Goal: Transaction & Acquisition: Purchase product/service

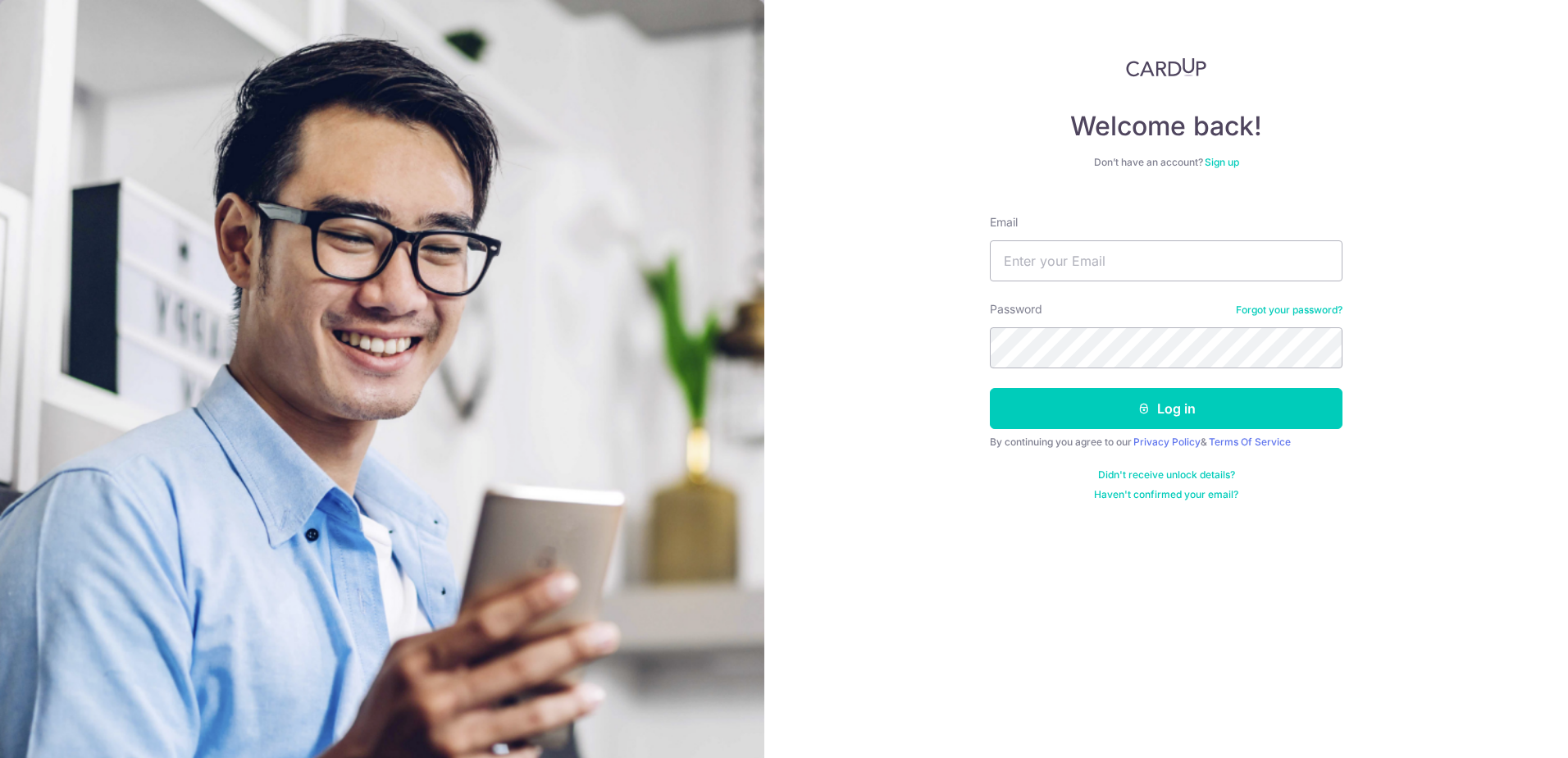
type input "[PERSON_NAME][EMAIL_ADDRESS][DOMAIN_NAME]"
click at [990, 388] on button "Log in" at bounding box center [1165, 409] width 353 height 41
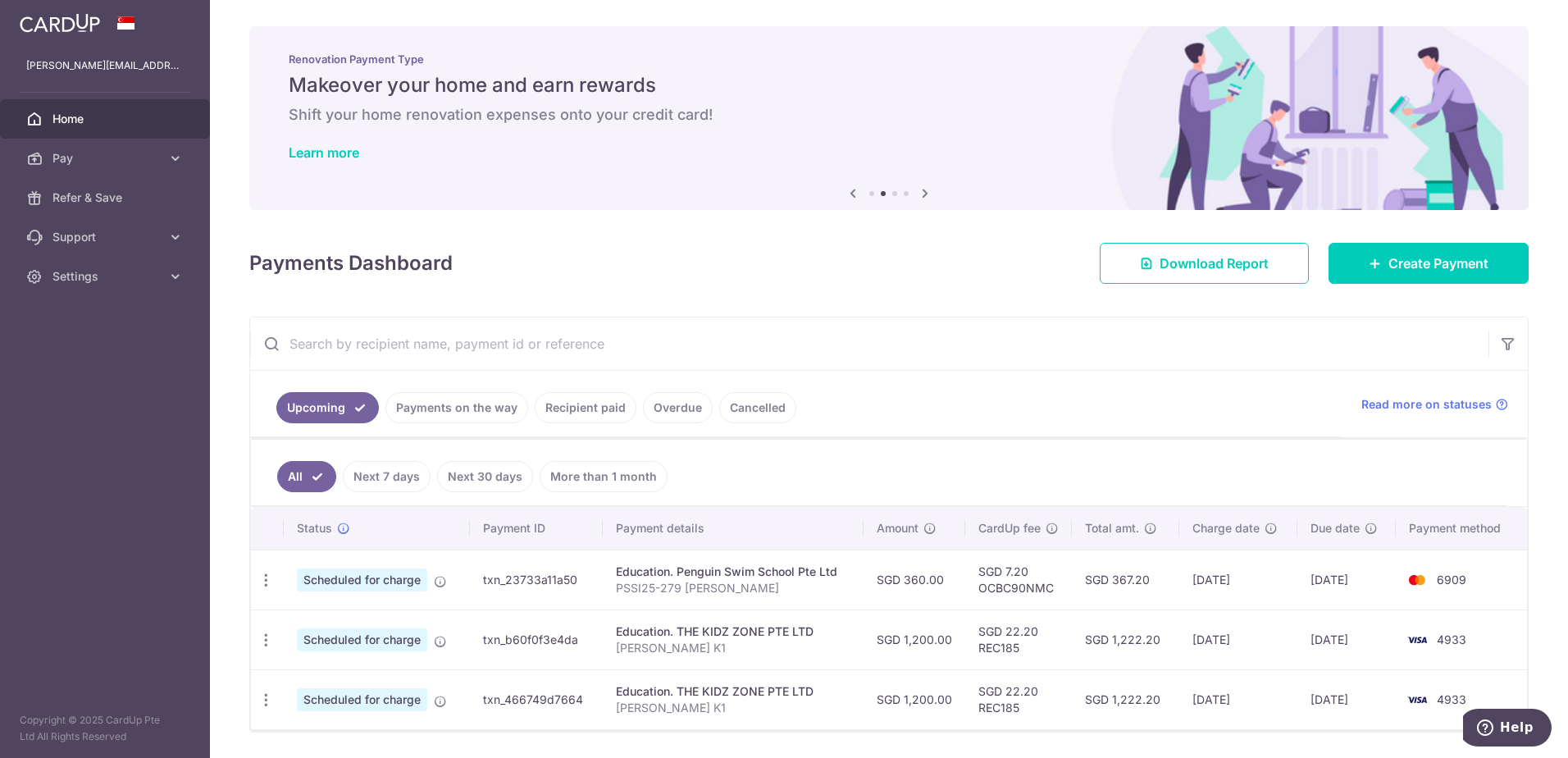
scroll to position [52, 0]
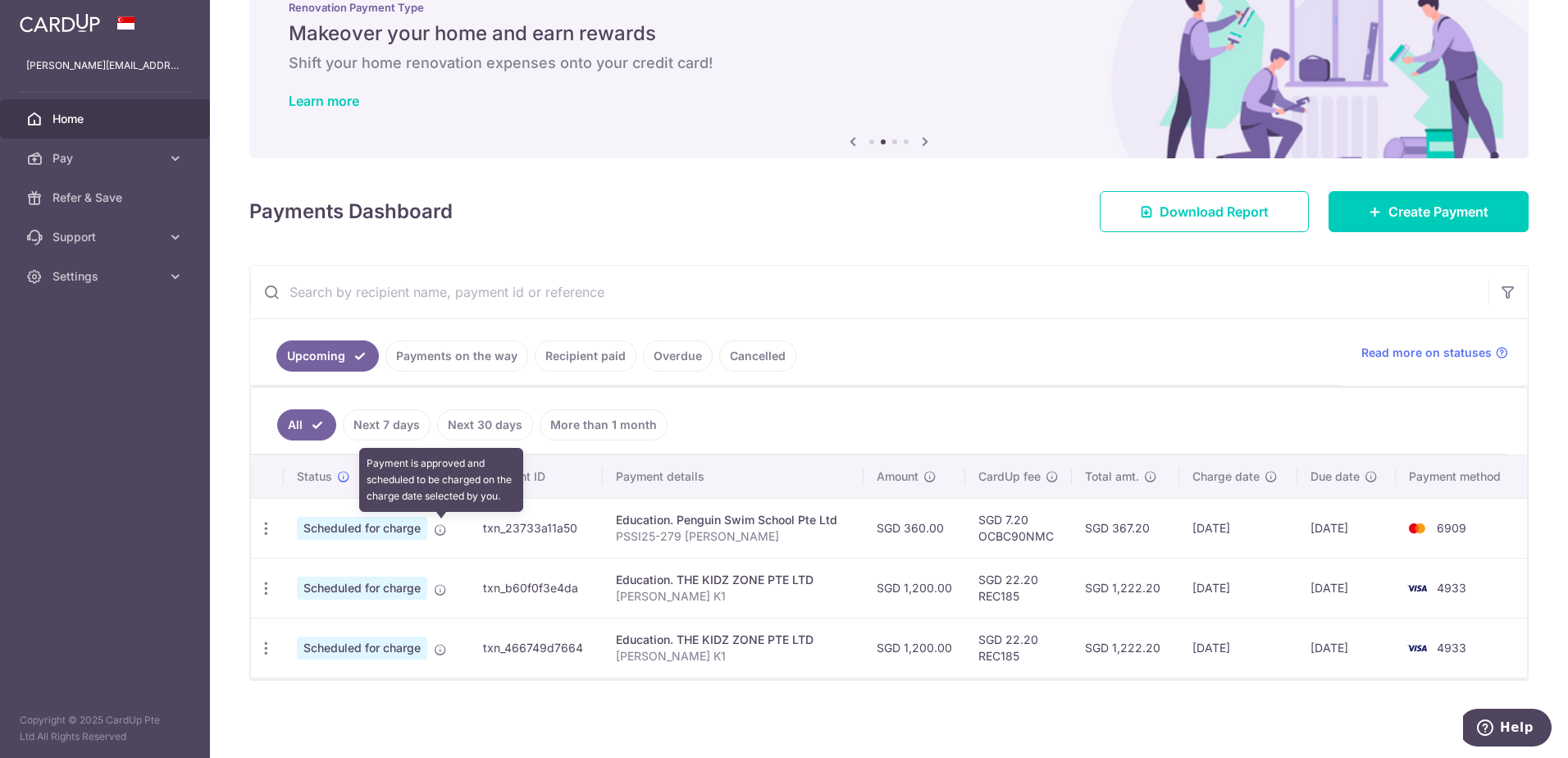
click at [442, 529] on icon at bounding box center [440, 529] width 13 height 13
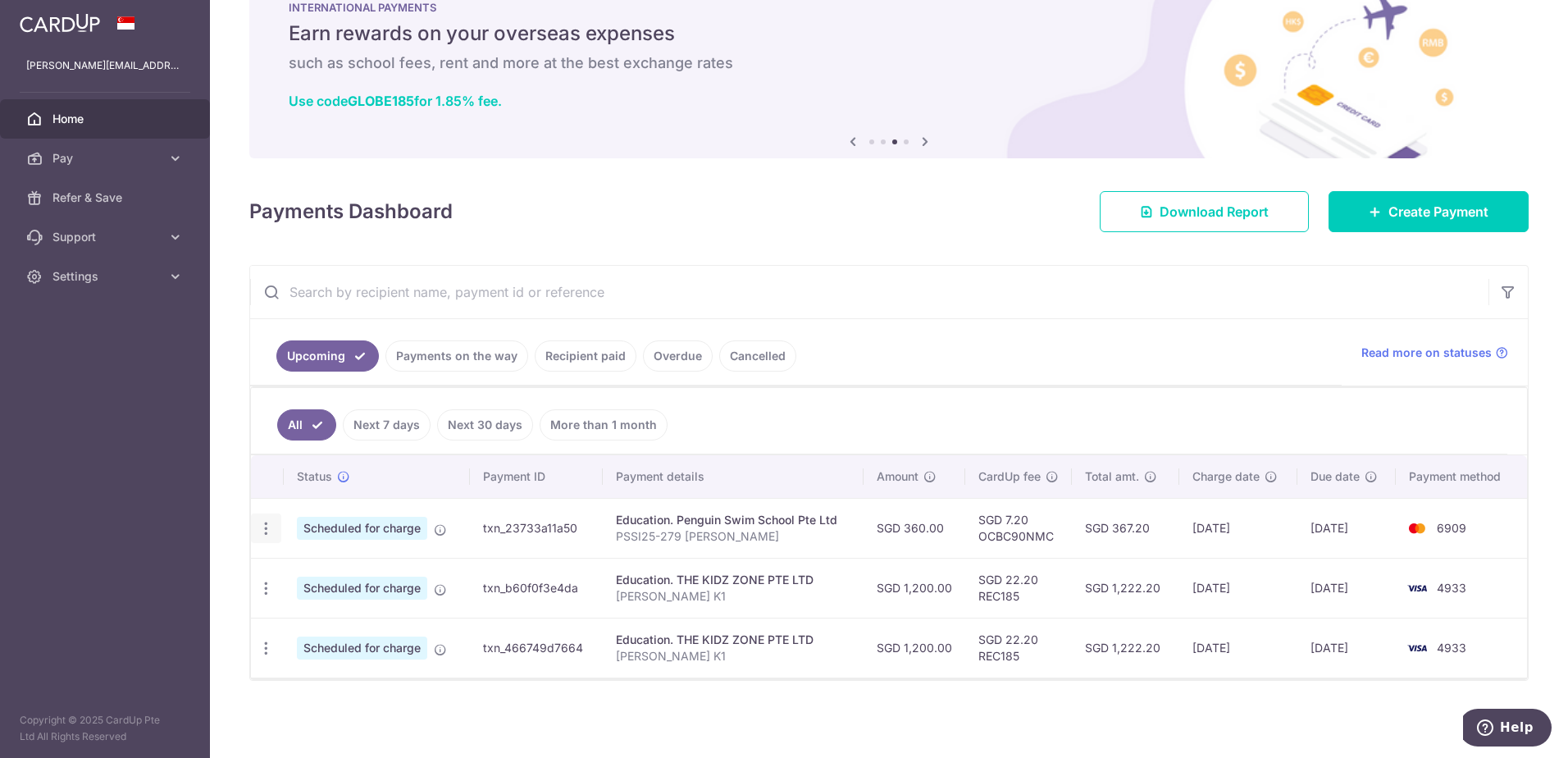
click at [270, 531] on icon "button" at bounding box center [266, 529] width 17 height 17
click at [330, 574] on span "Update payment" at bounding box center [353, 573] width 111 height 20
radio input "true"
type input "360.00"
type input "14/10/2025"
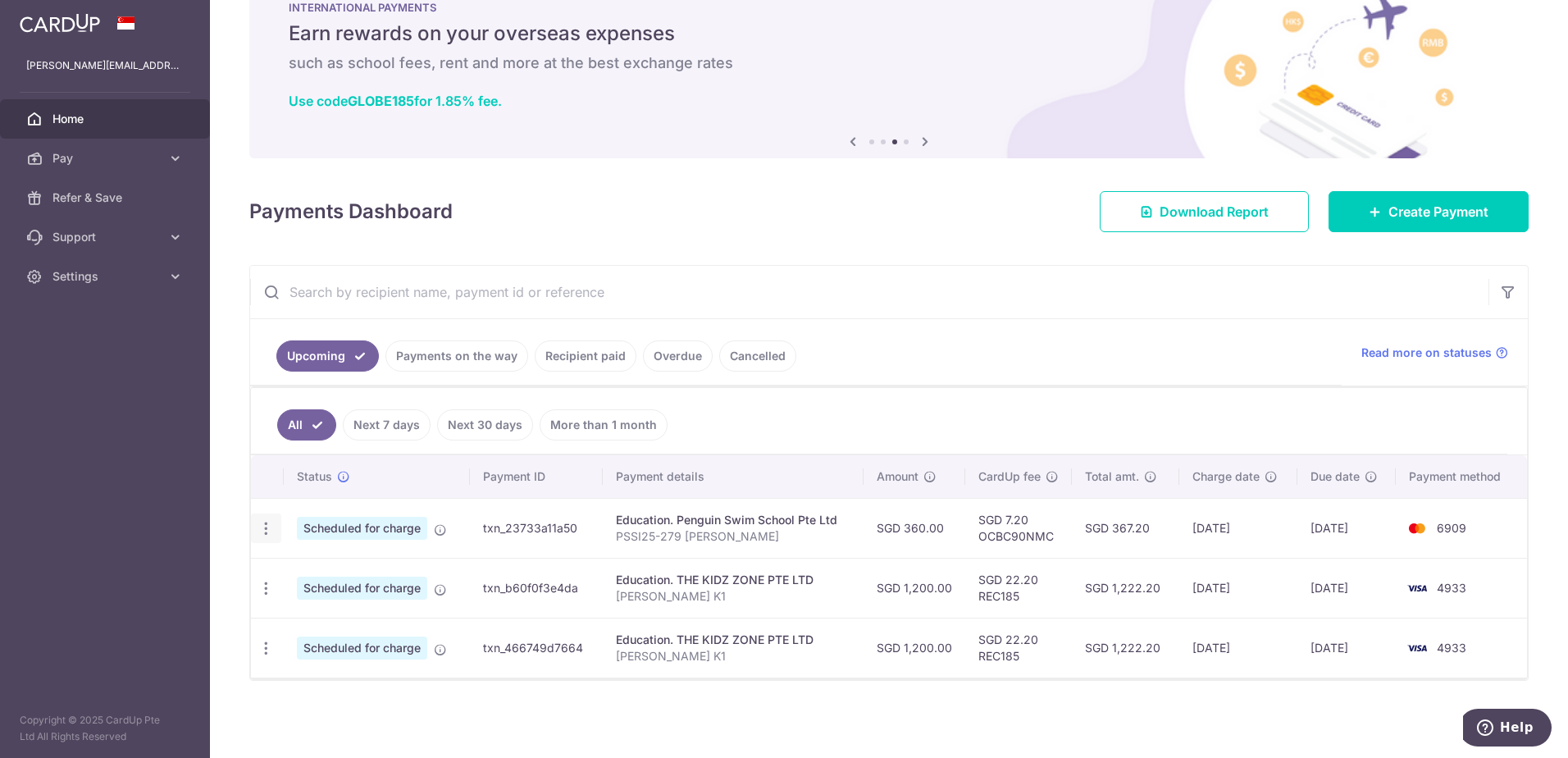
type input "PSSI25-279 Mylan Kennedy"
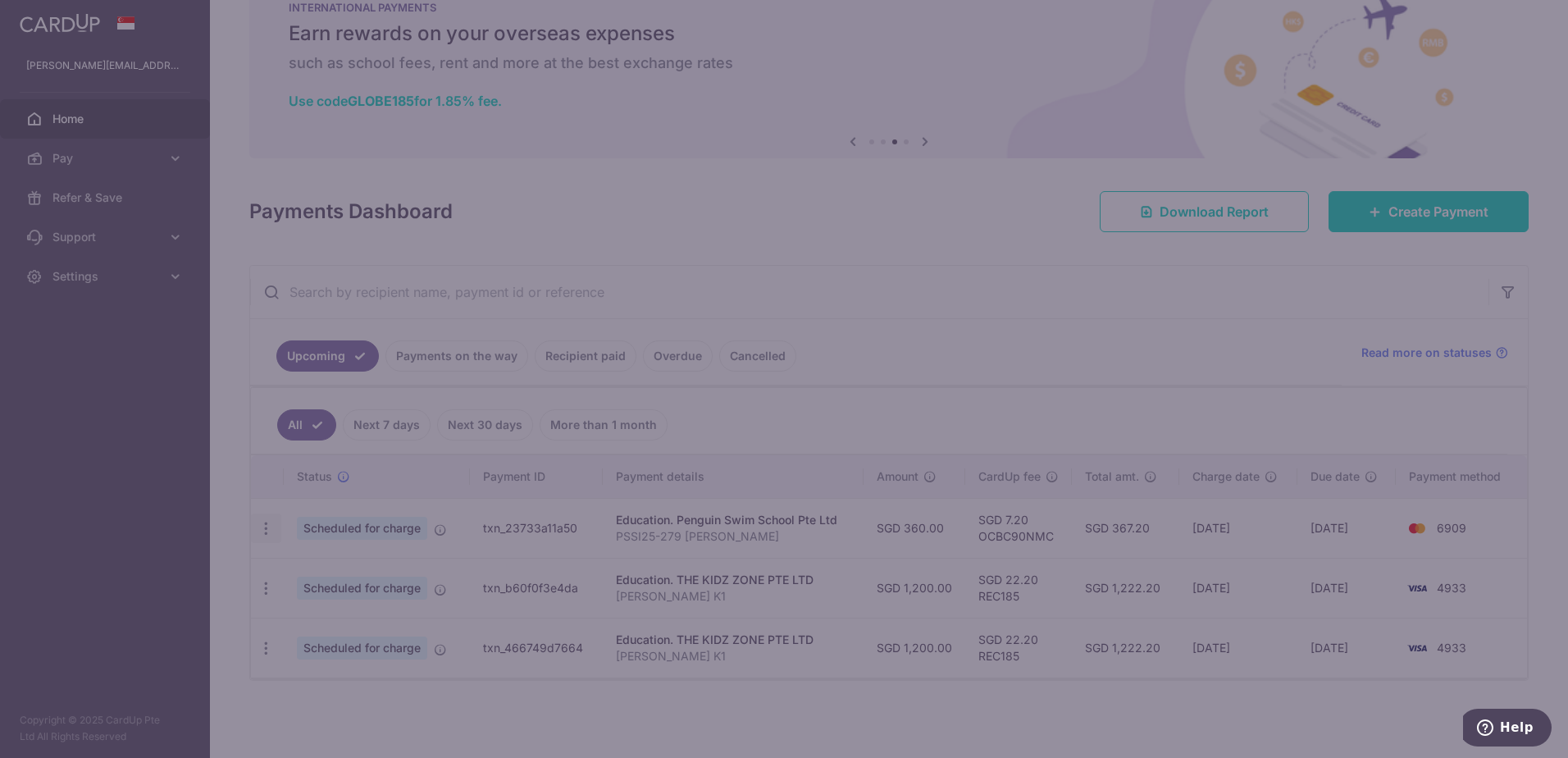
type input "OCBC90NMC"
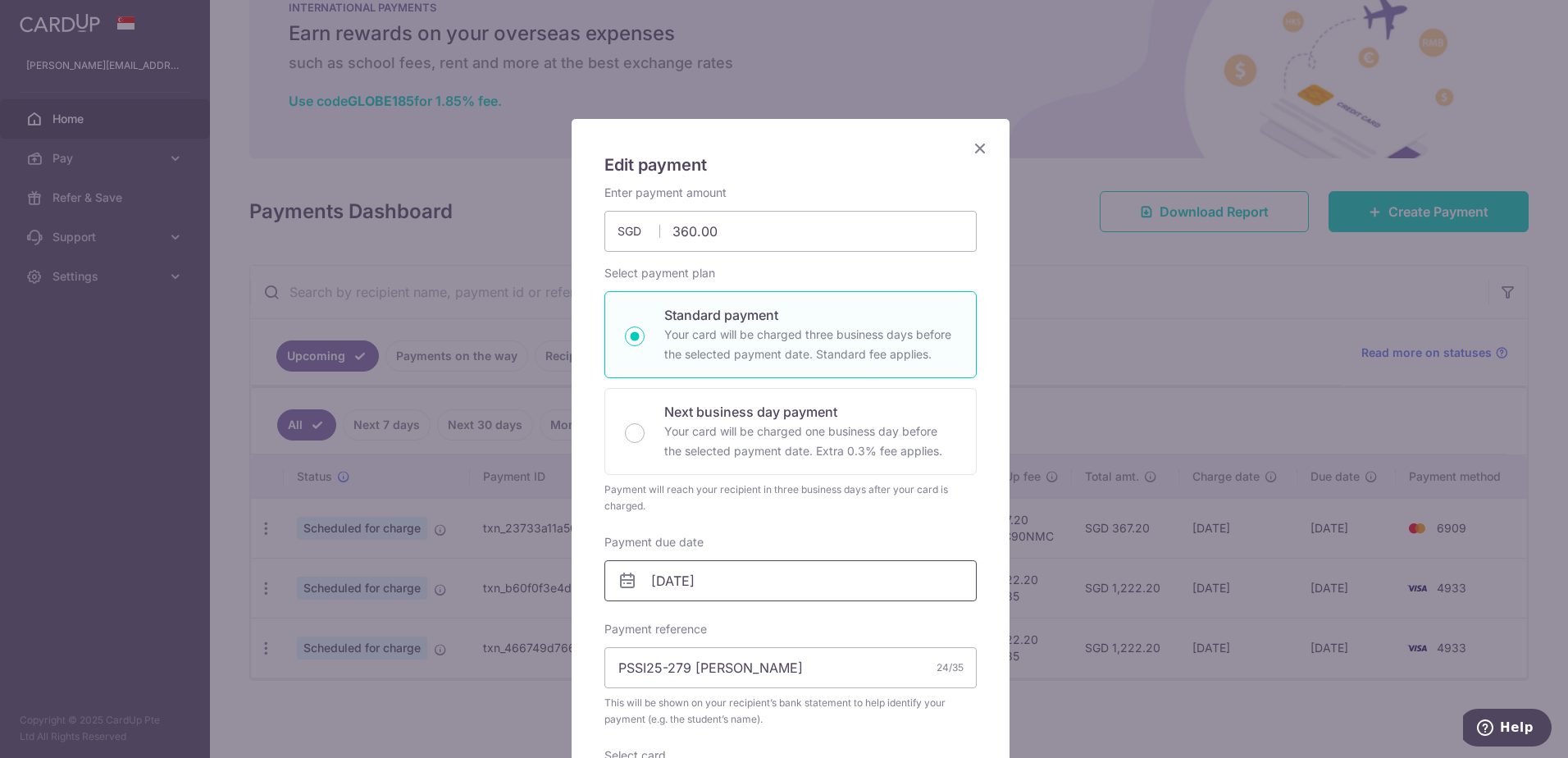
click at [720, 572] on input "[DATE]" at bounding box center [790, 580] width 372 height 41
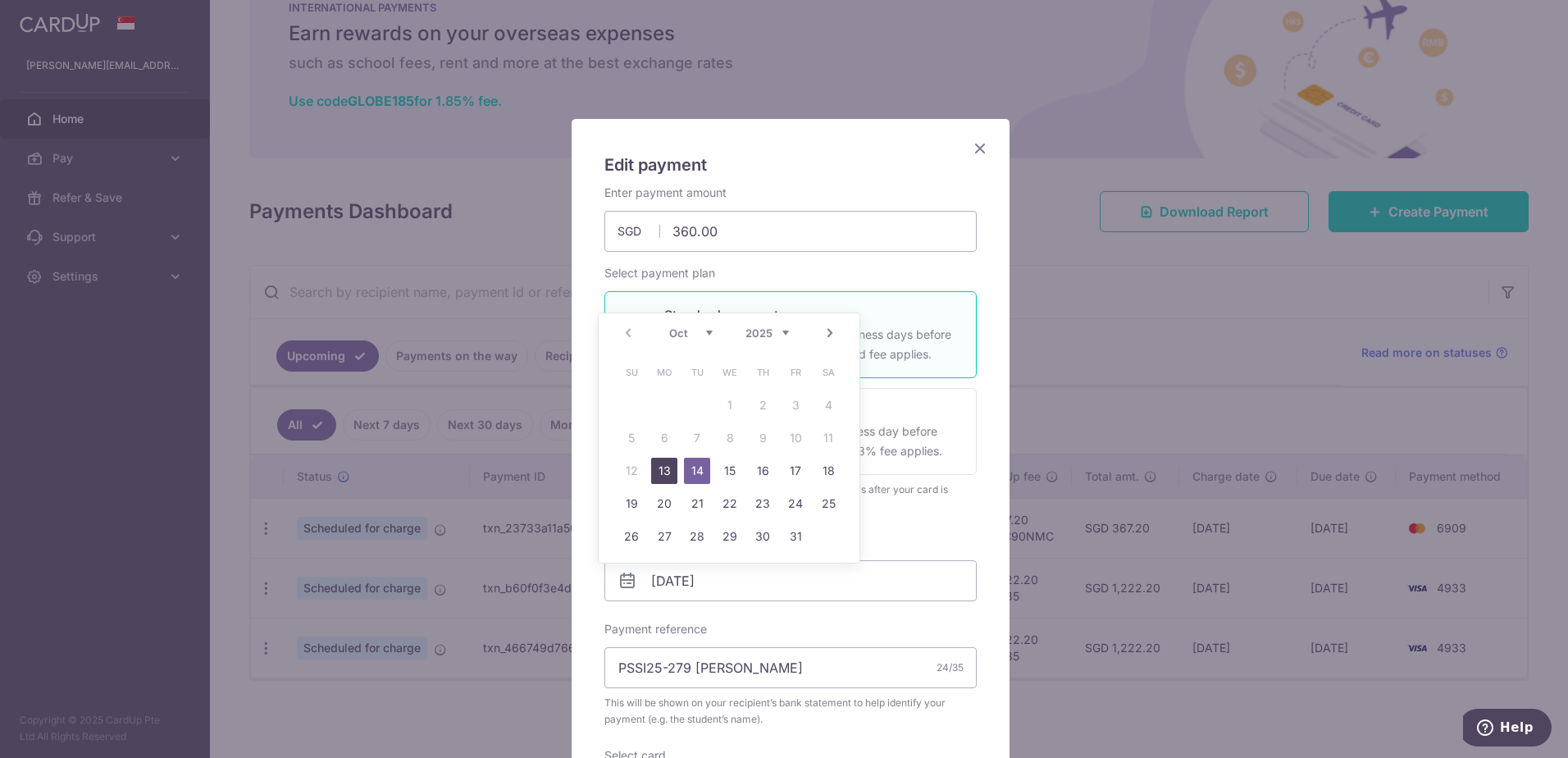
click at [665, 467] on link "13" at bounding box center [663, 471] width 26 height 26
type input "13/10/2025"
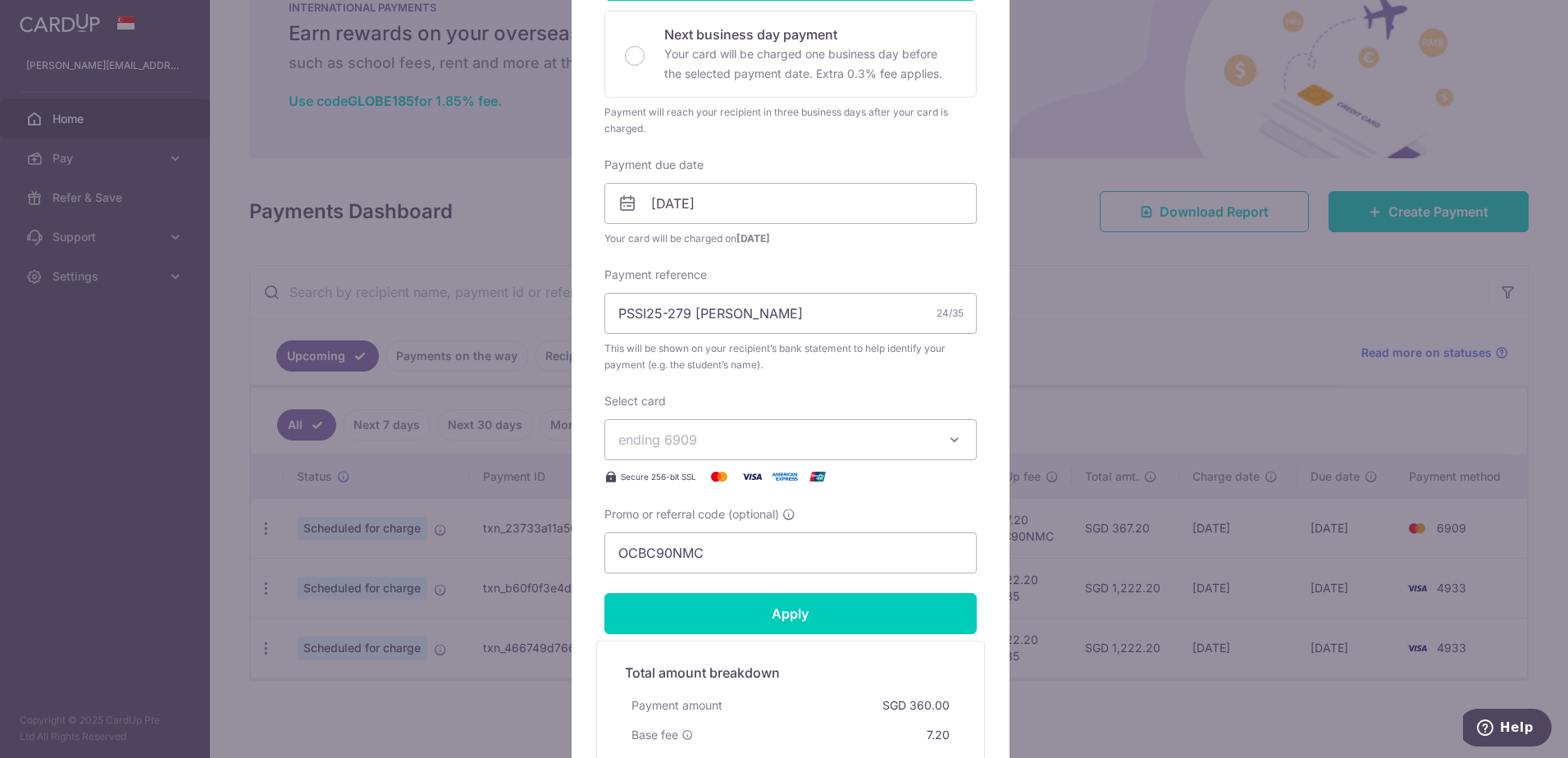
scroll to position [381, 0]
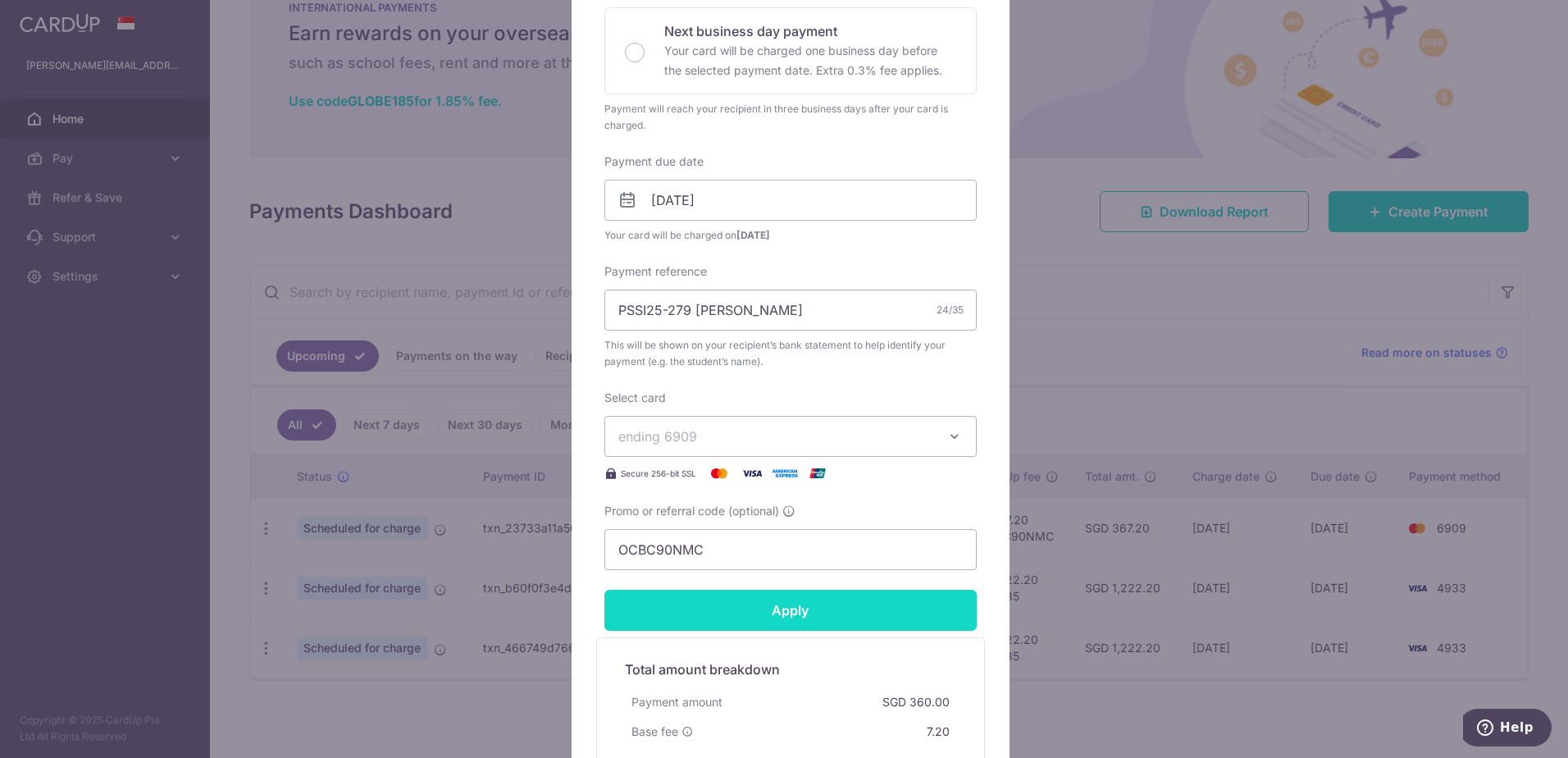
click at [747, 622] on input "Apply" at bounding box center [790, 610] width 372 height 41
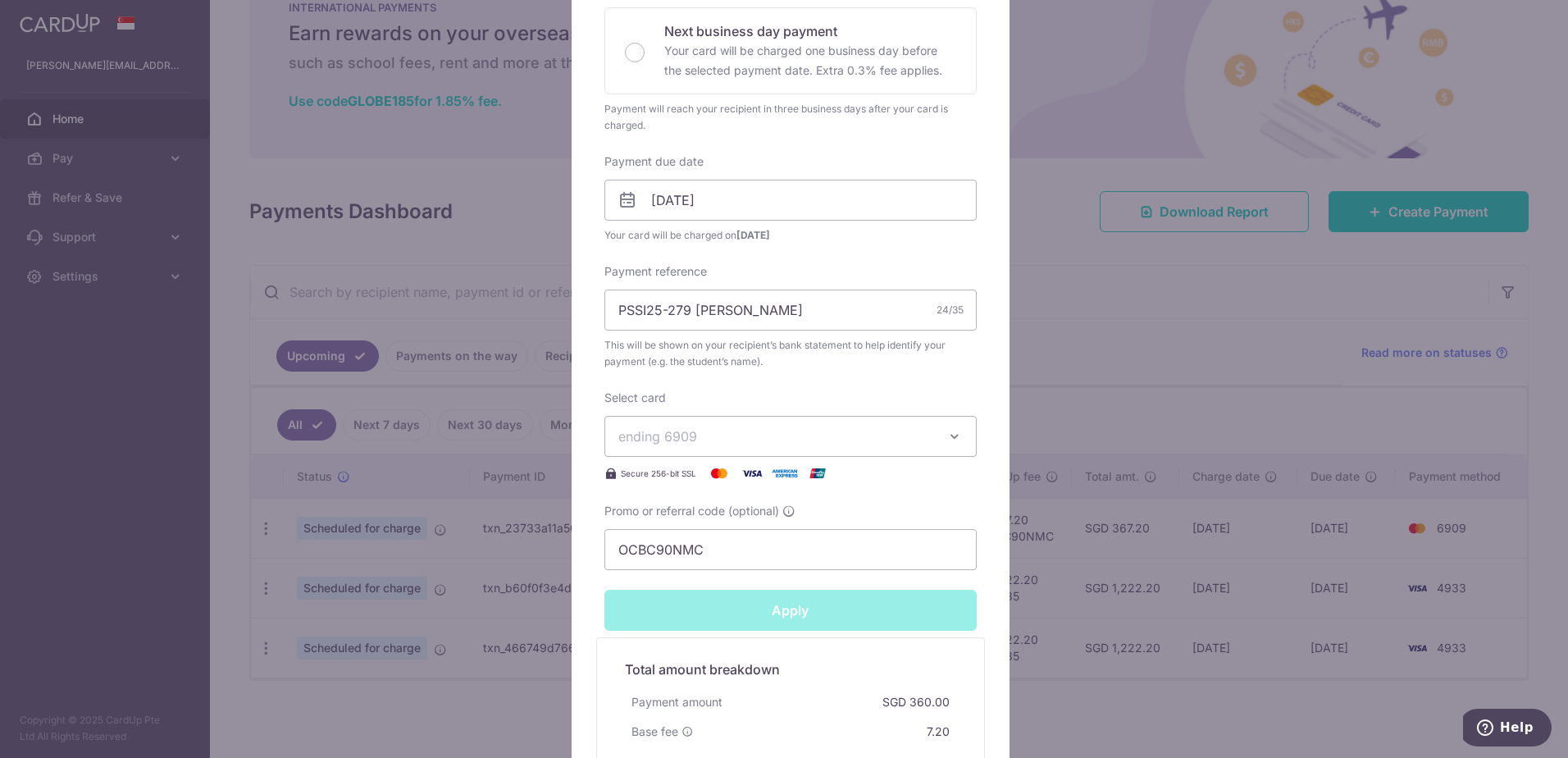
type input "Successfully Applied"
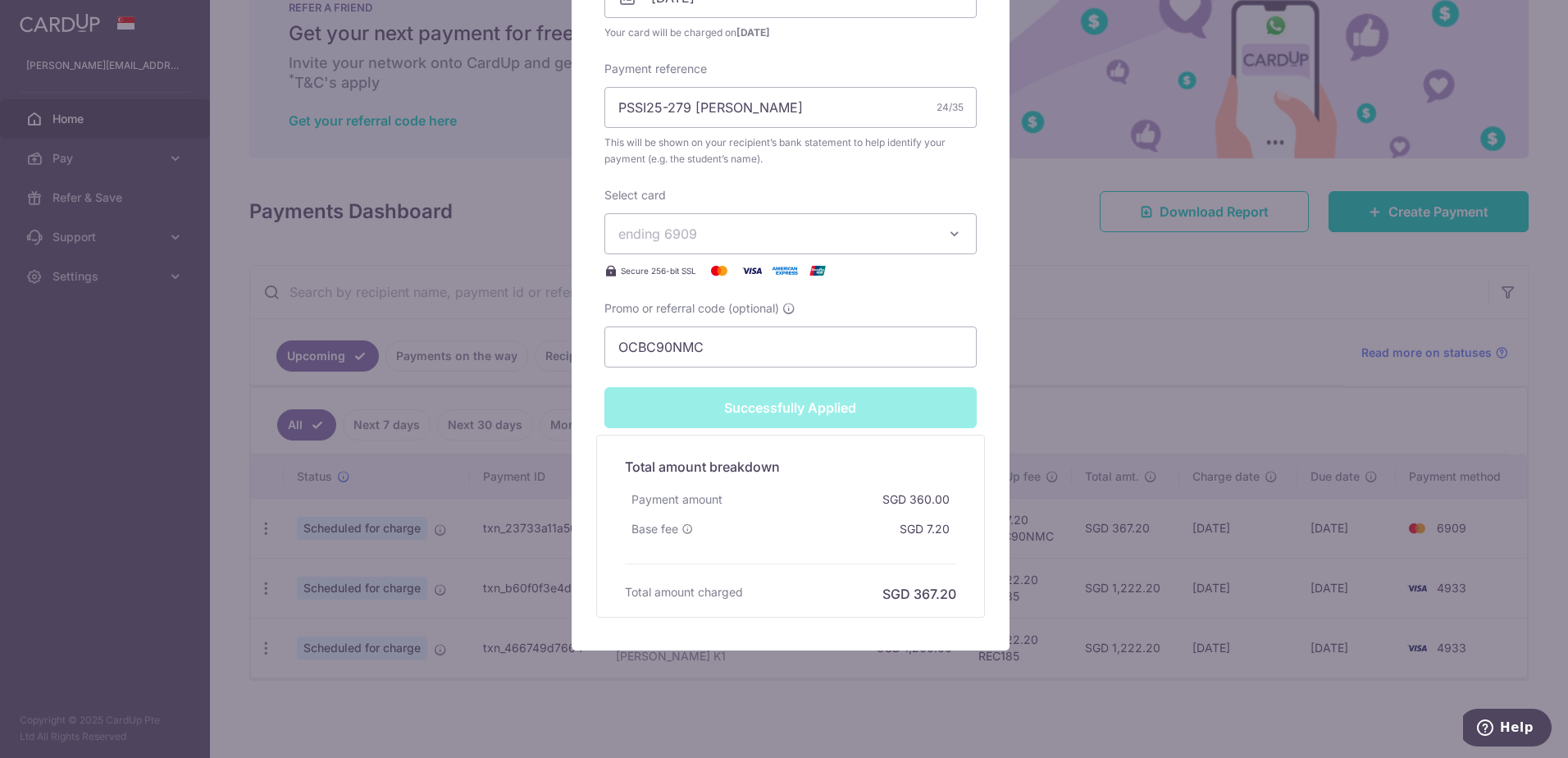
scroll to position [652, 0]
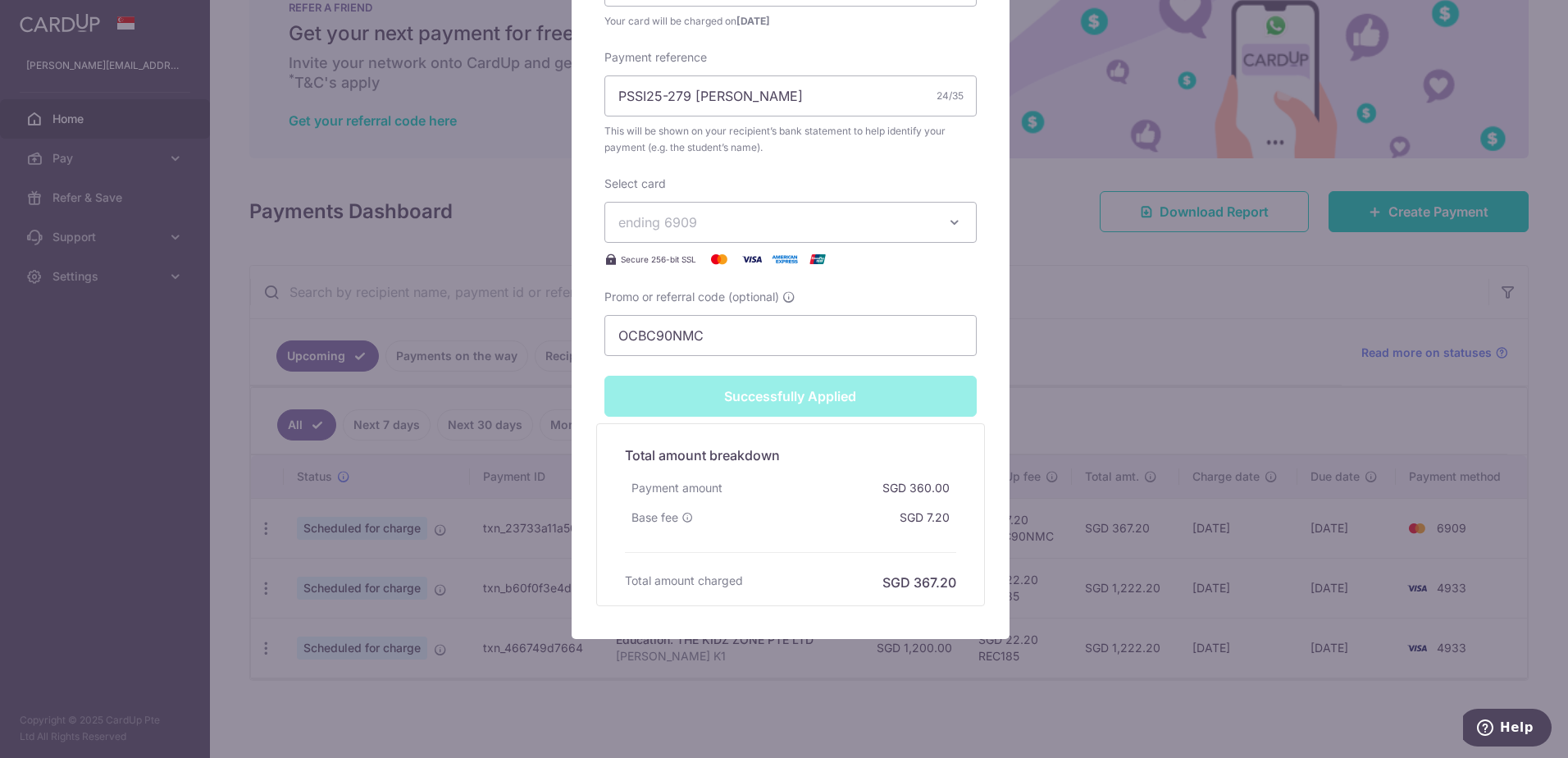
click at [1124, 365] on div "Edit payment By clicking apply, you will make changes to all payments to Pengui…" at bounding box center [784, 379] width 1568 height 758
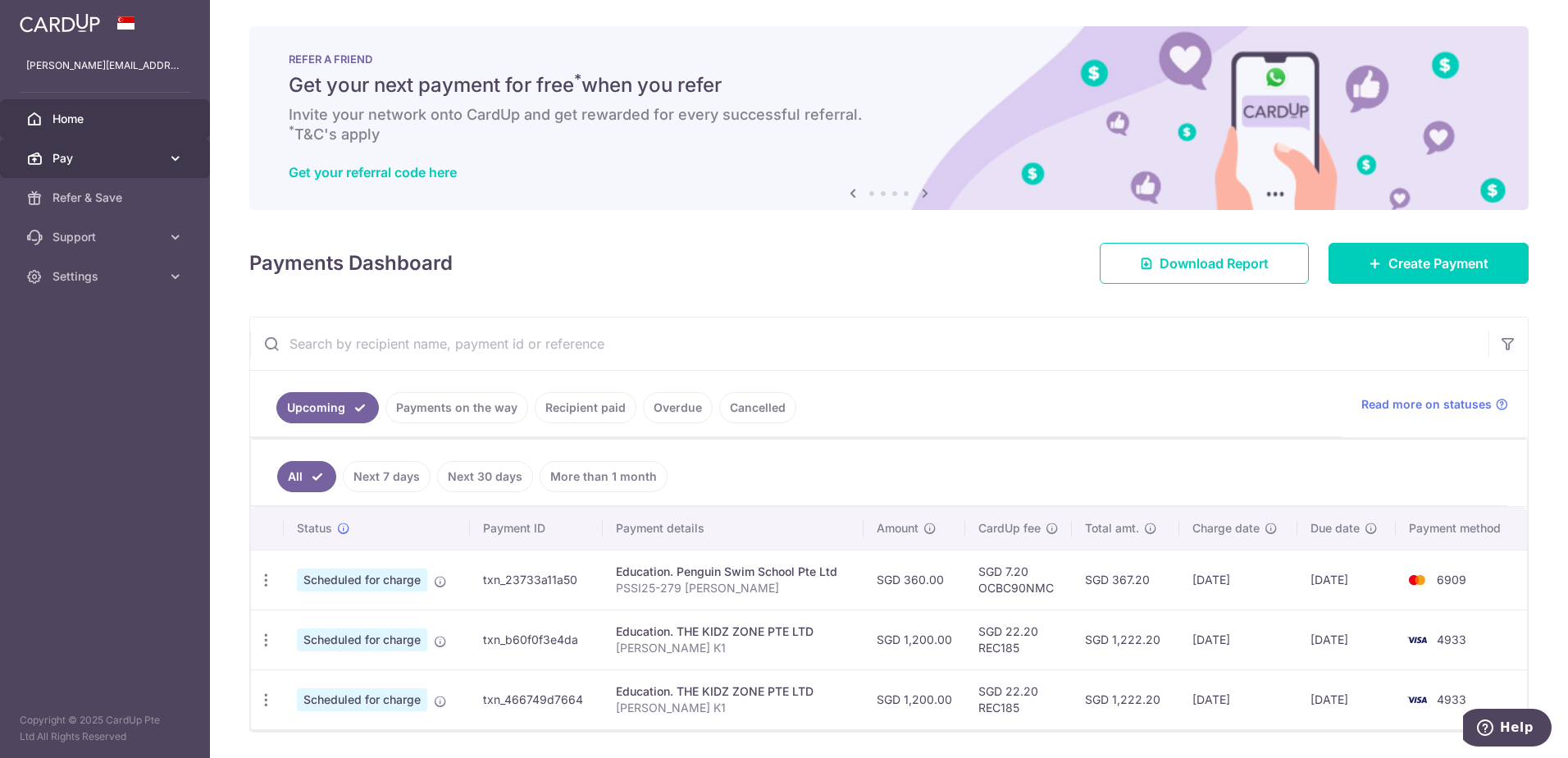
click at [110, 156] on span "Pay" at bounding box center [106, 158] width 108 height 16
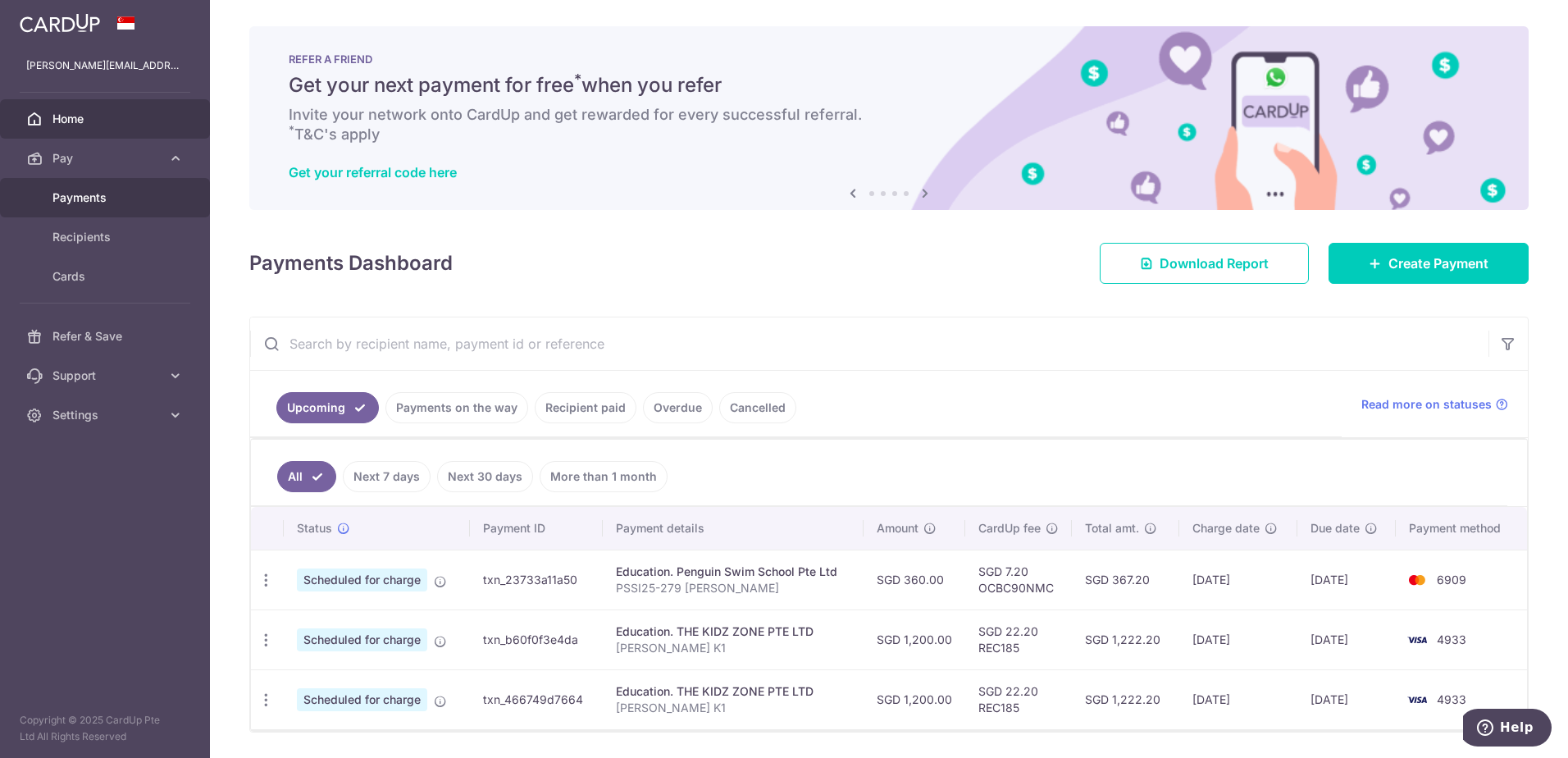
click at [93, 196] on span "Payments" at bounding box center [106, 197] width 108 height 16
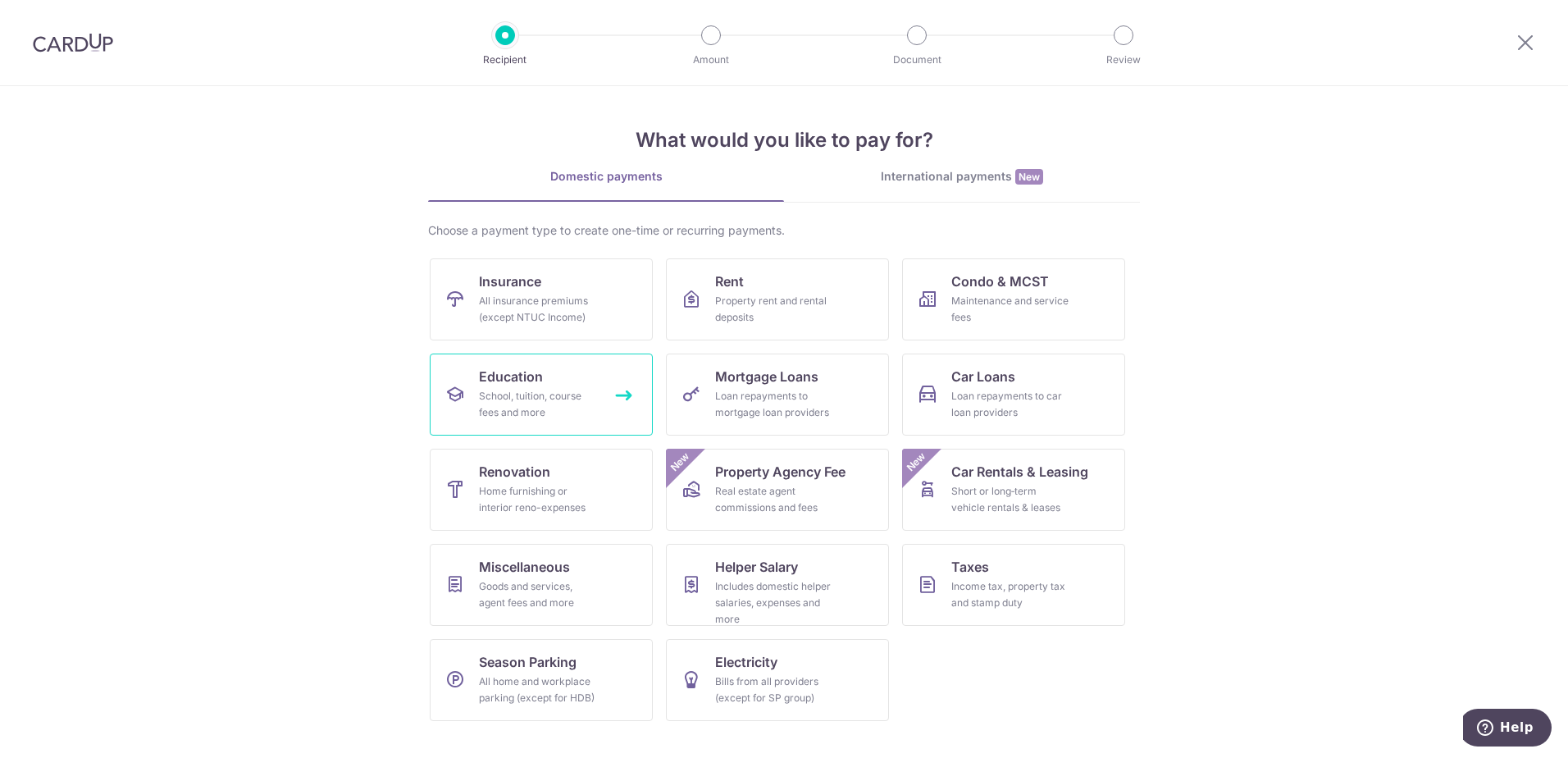
click at [550, 400] on div "School, tuition, course fees and more" at bounding box center [538, 404] width 118 height 33
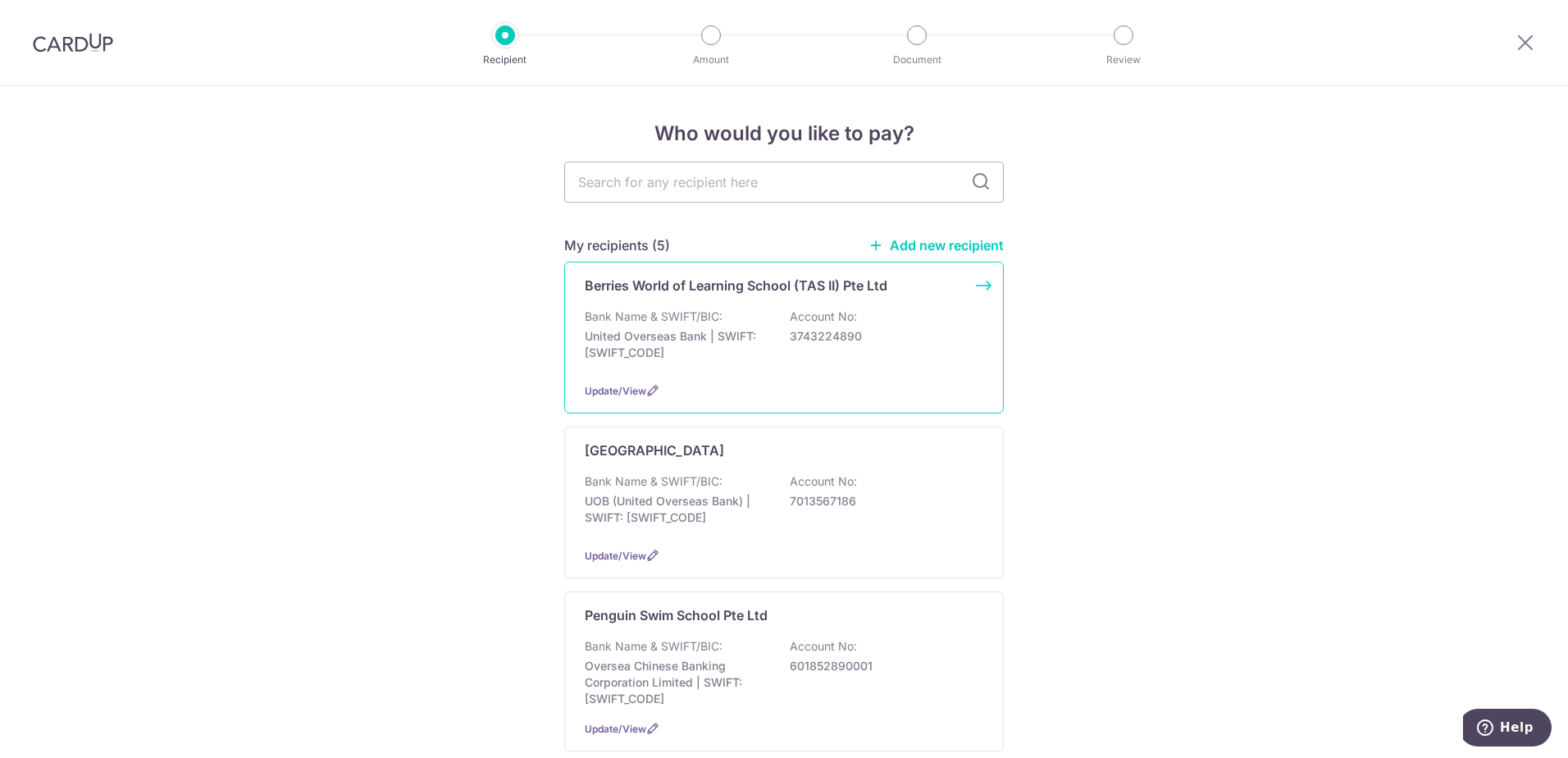
click at [771, 281] on p "Berries World of Learning School (TAS II) Pte Ltd" at bounding box center [736, 285] width 302 height 20
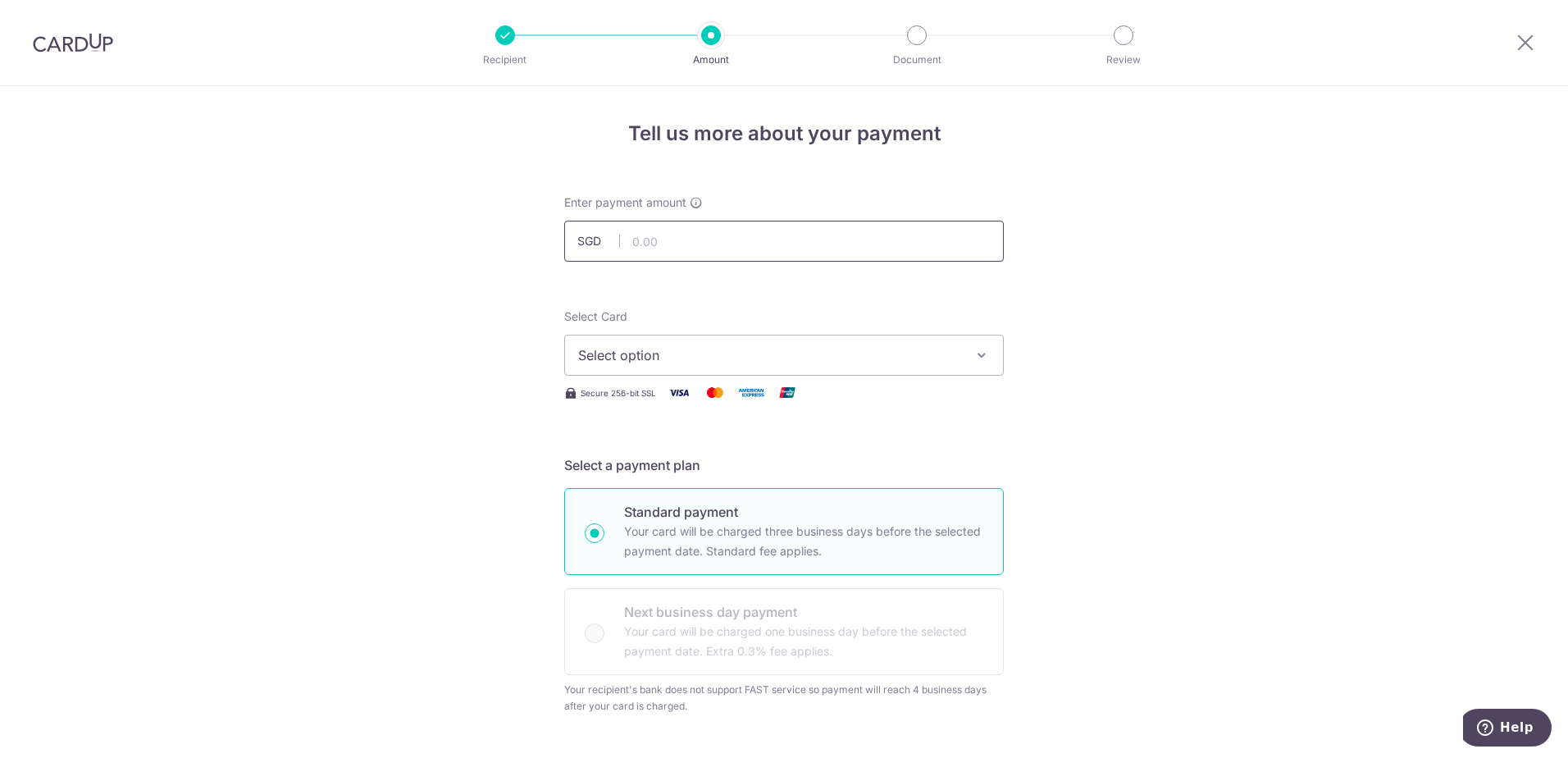
click at [690, 236] on input "text" at bounding box center [783, 241] width 439 height 41
type input "959.20"
click at [895, 355] on span "Select option" at bounding box center [770, 354] width 382 height 20
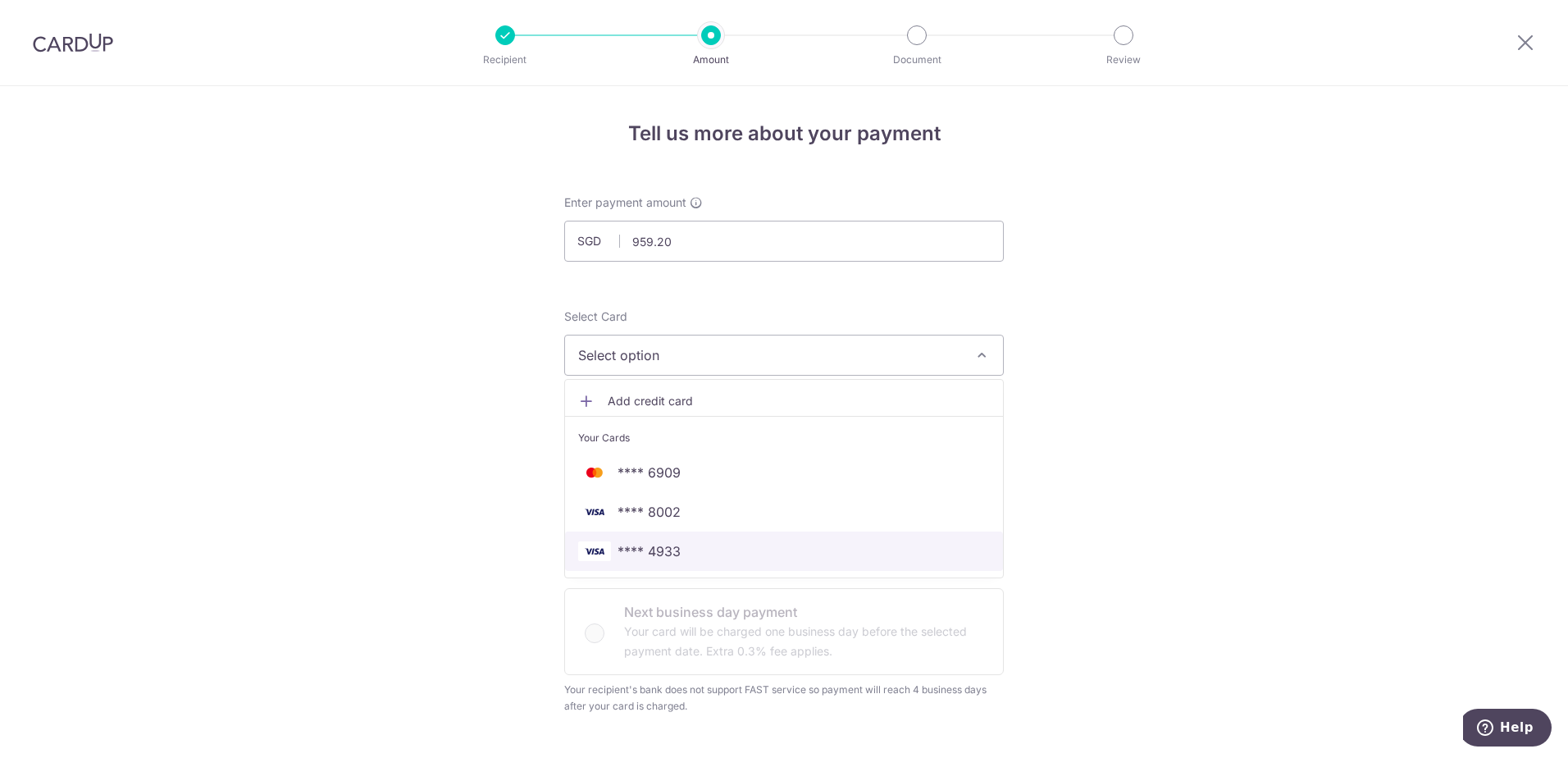
click at [635, 546] on span "**** 4933" at bounding box center [649, 551] width 63 height 20
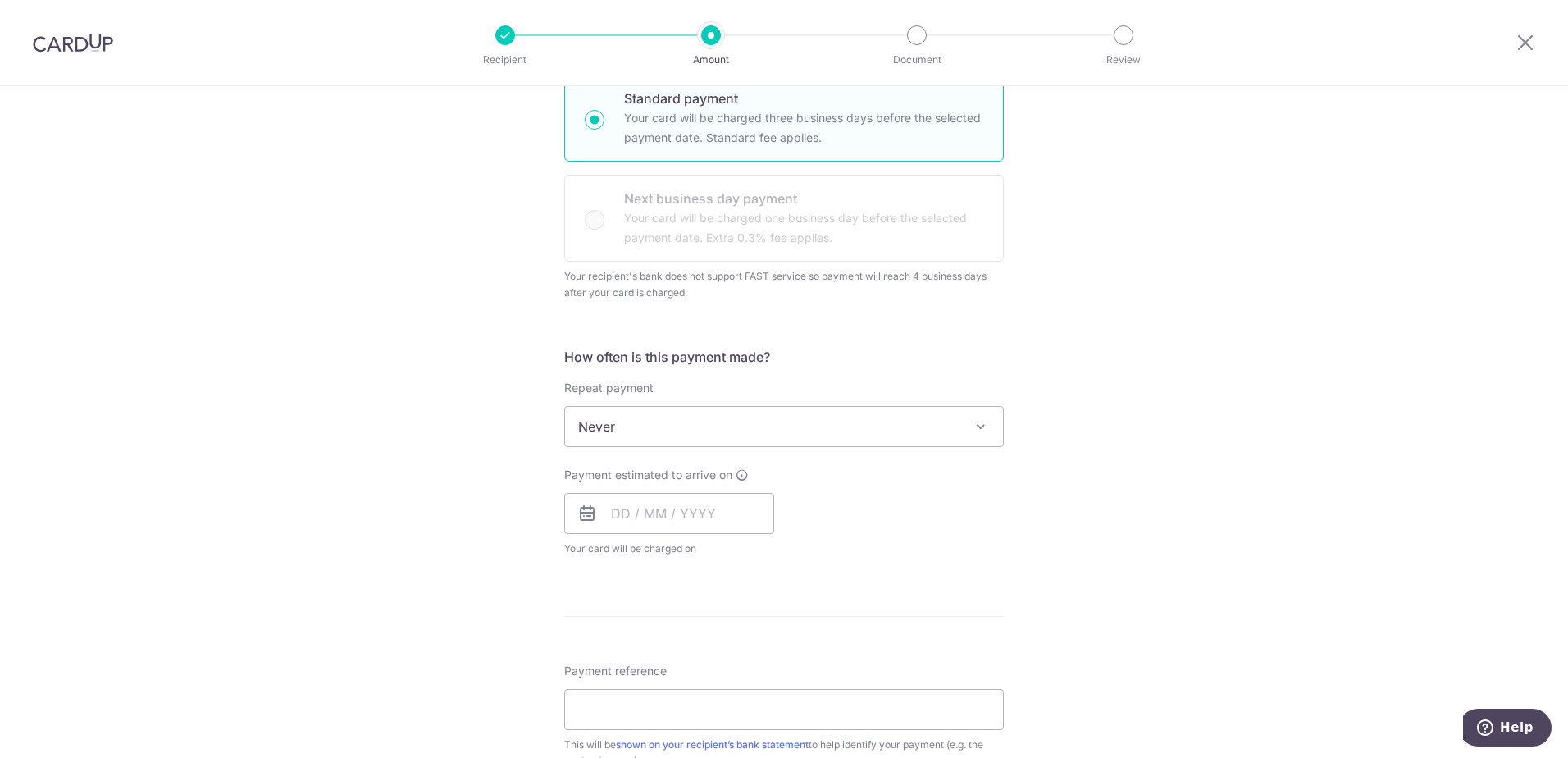
scroll to position [415, 0]
click at [663, 517] on input "text" at bounding box center [668, 512] width 210 height 41
click at [584, 728] on link "19" at bounding box center [597, 727] width 26 height 26
type input "19/10/2025"
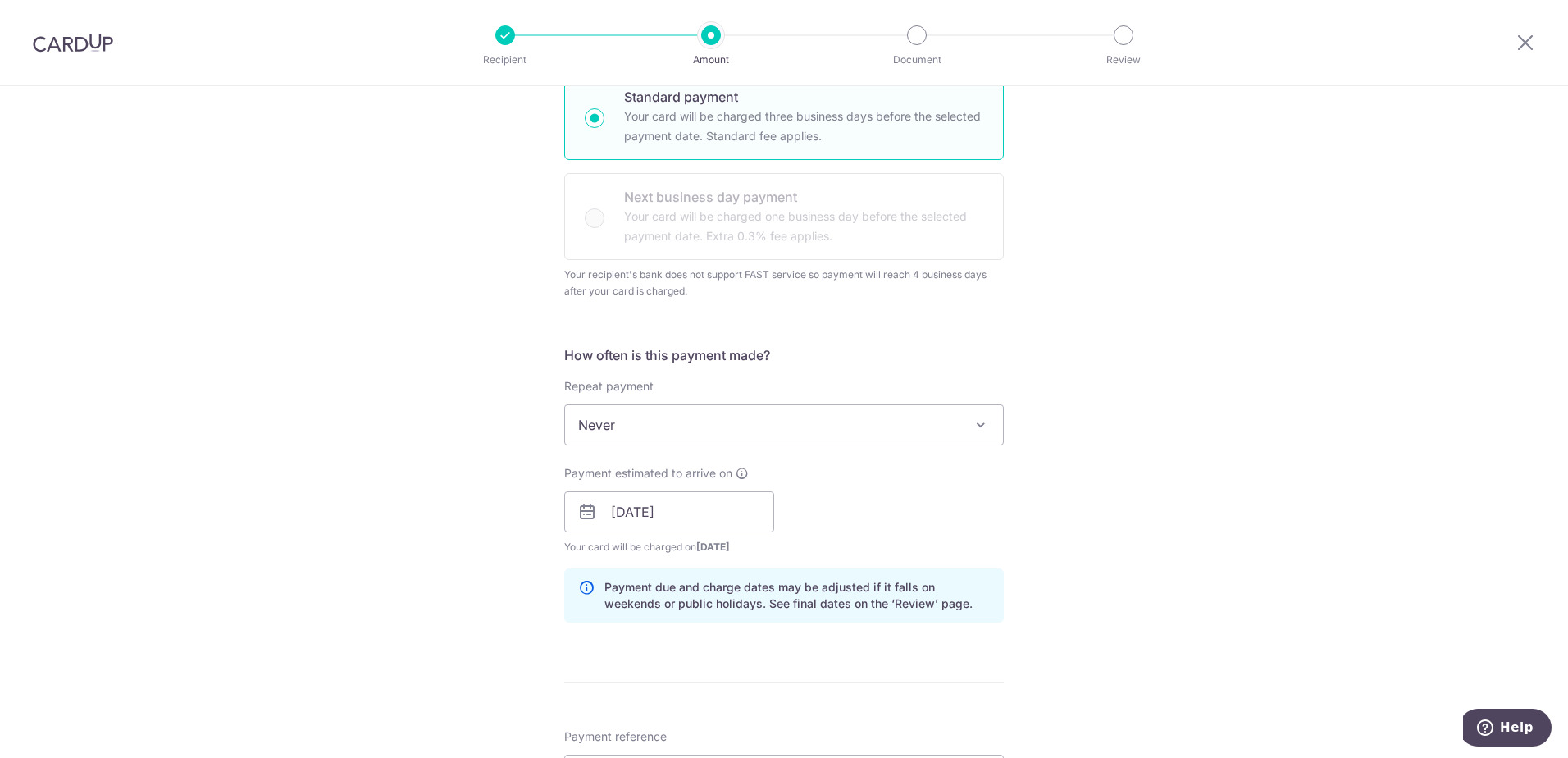
click at [1302, 539] on div "Tell us more about your payment Enter payment amount SGD 959.20 959.20 Select C…" at bounding box center [784, 467] width 1568 height 1591
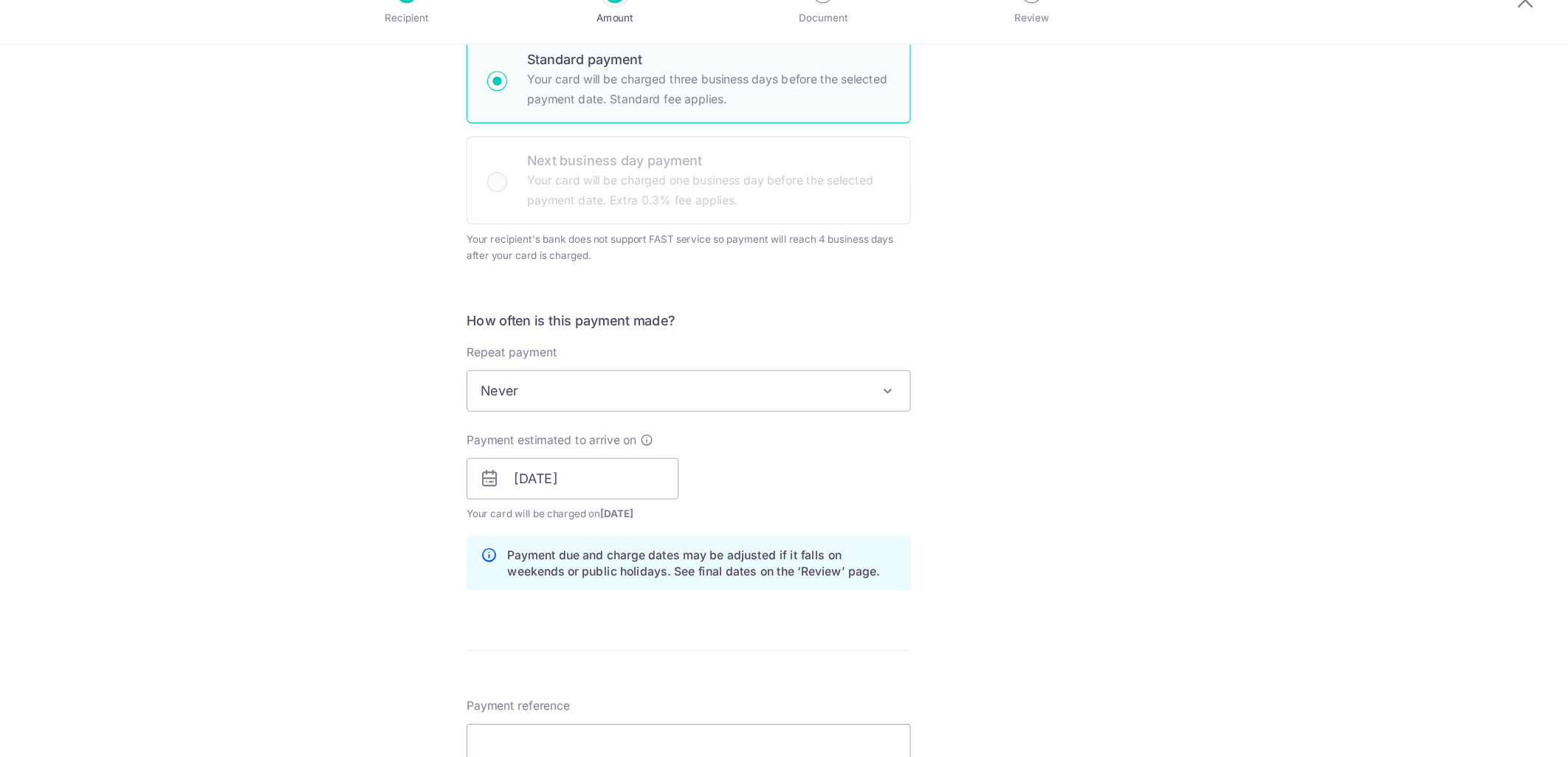
scroll to position [370, 0]
drag, startPoint x: 1302, startPoint y: 268, endPoint x: 1446, endPoint y: 299, distance: 147.3
click at [1411, 299] on div "Tell us more about your payment Enter payment amount SGD 959.20 959.20 Select C…" at bounding box center [784, 424] width 1568 height 1431
click at [671, 681] on input "Payment reference" at bounding box center [783, 701] width 395 height 37
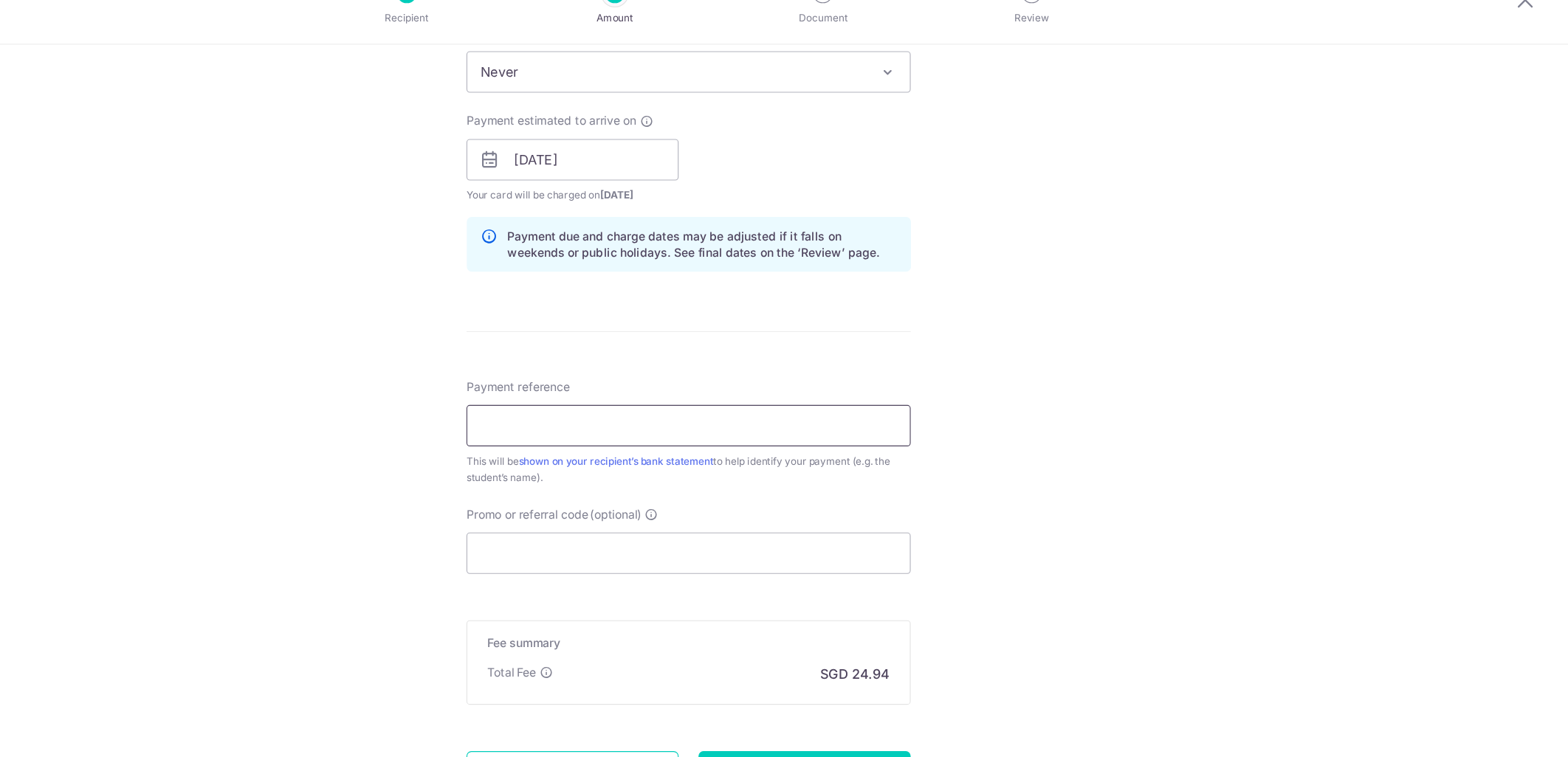
scroll to position [681, 0]
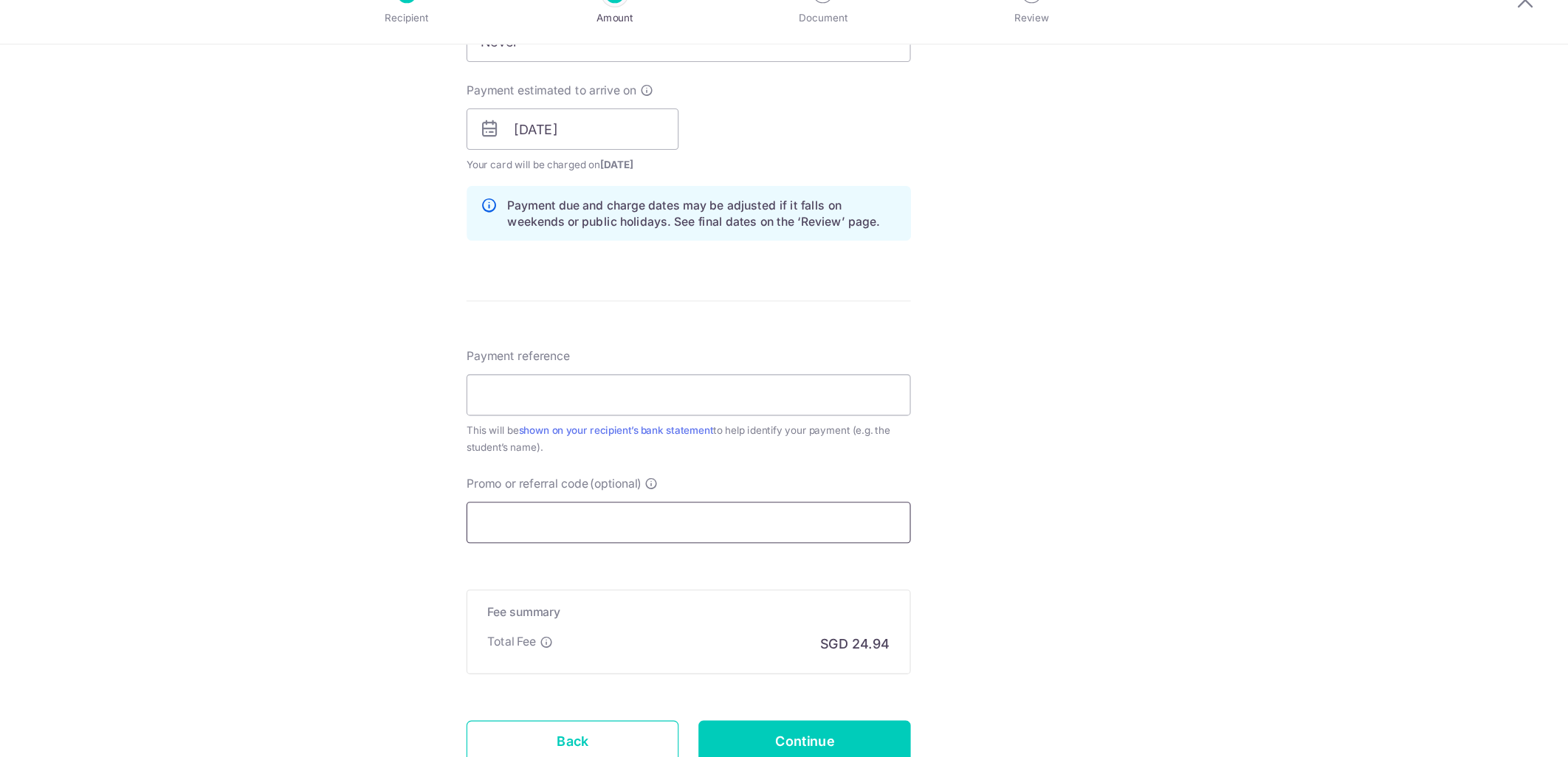
click at [929, 515] on input "Promo or referral code (optional)" at bounding box center [783, 503] width 395 height 37
paste input "MILELION"
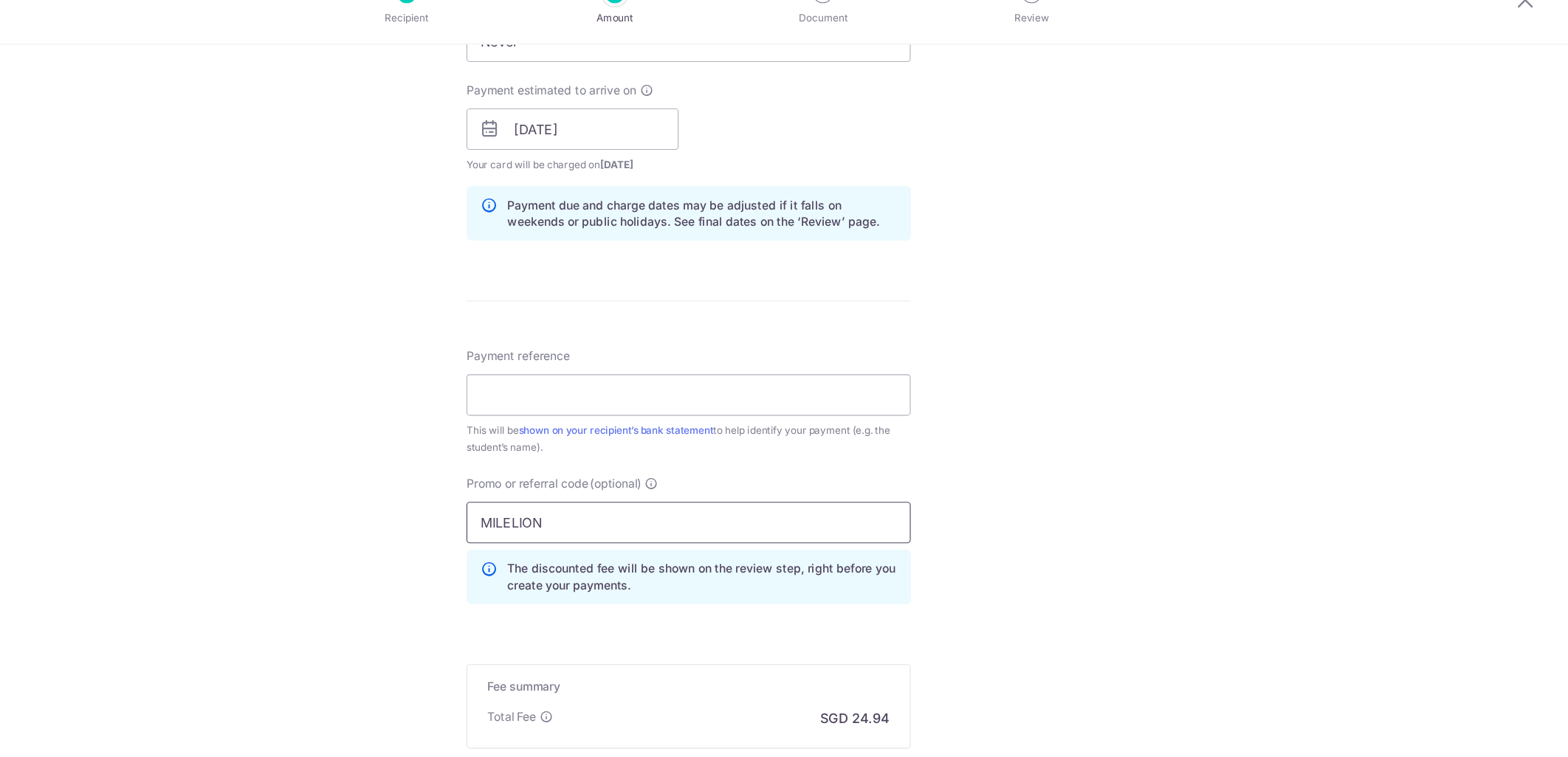
type input "MILELION"
click at [1058, 540] on div "Tell us more about your payment Enter payment amount SGD 959.20 959.20 Select C…" at bounding box center [784, 145] width 1568 height 1498
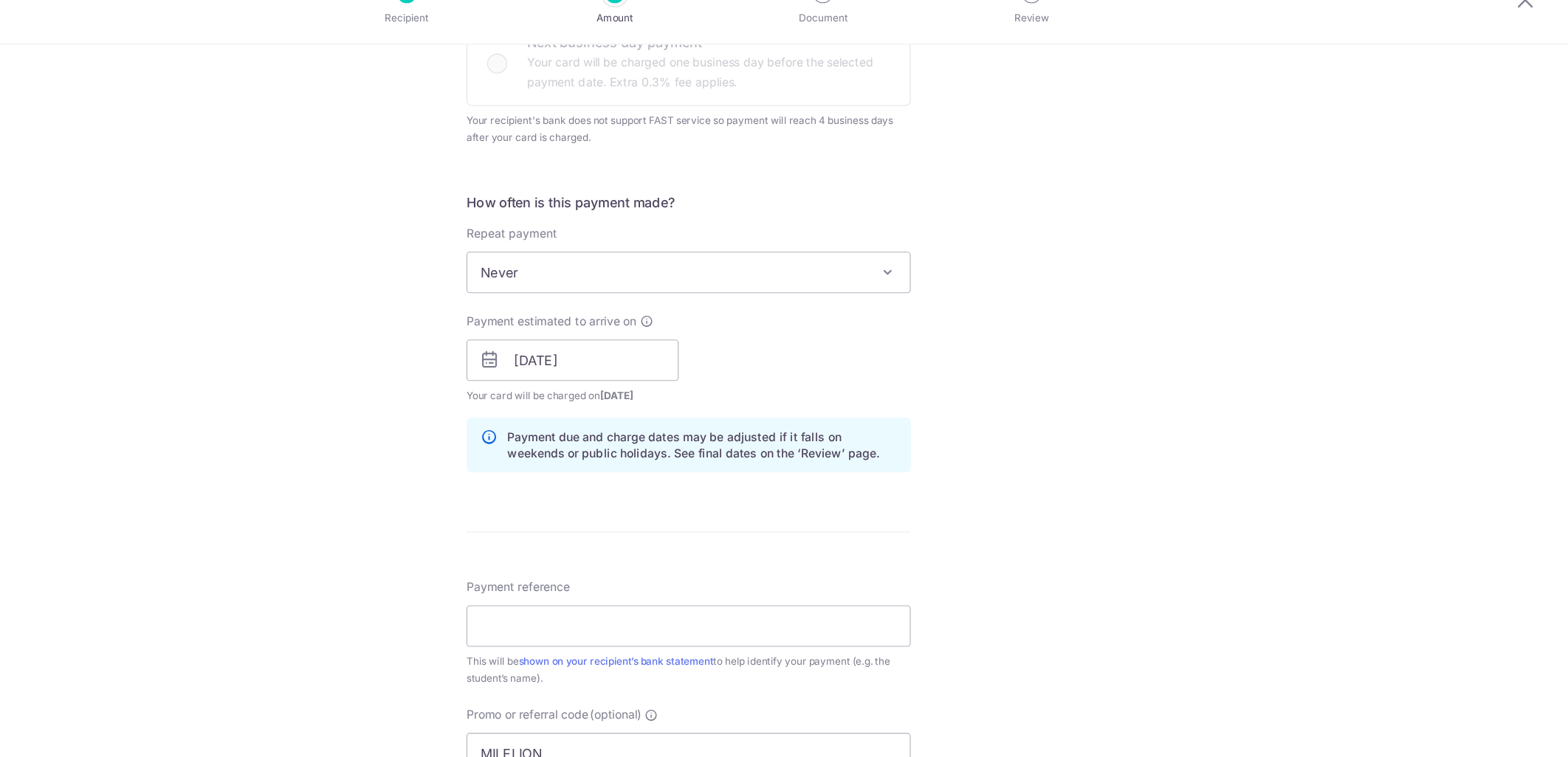
scroll to position [480, 0]
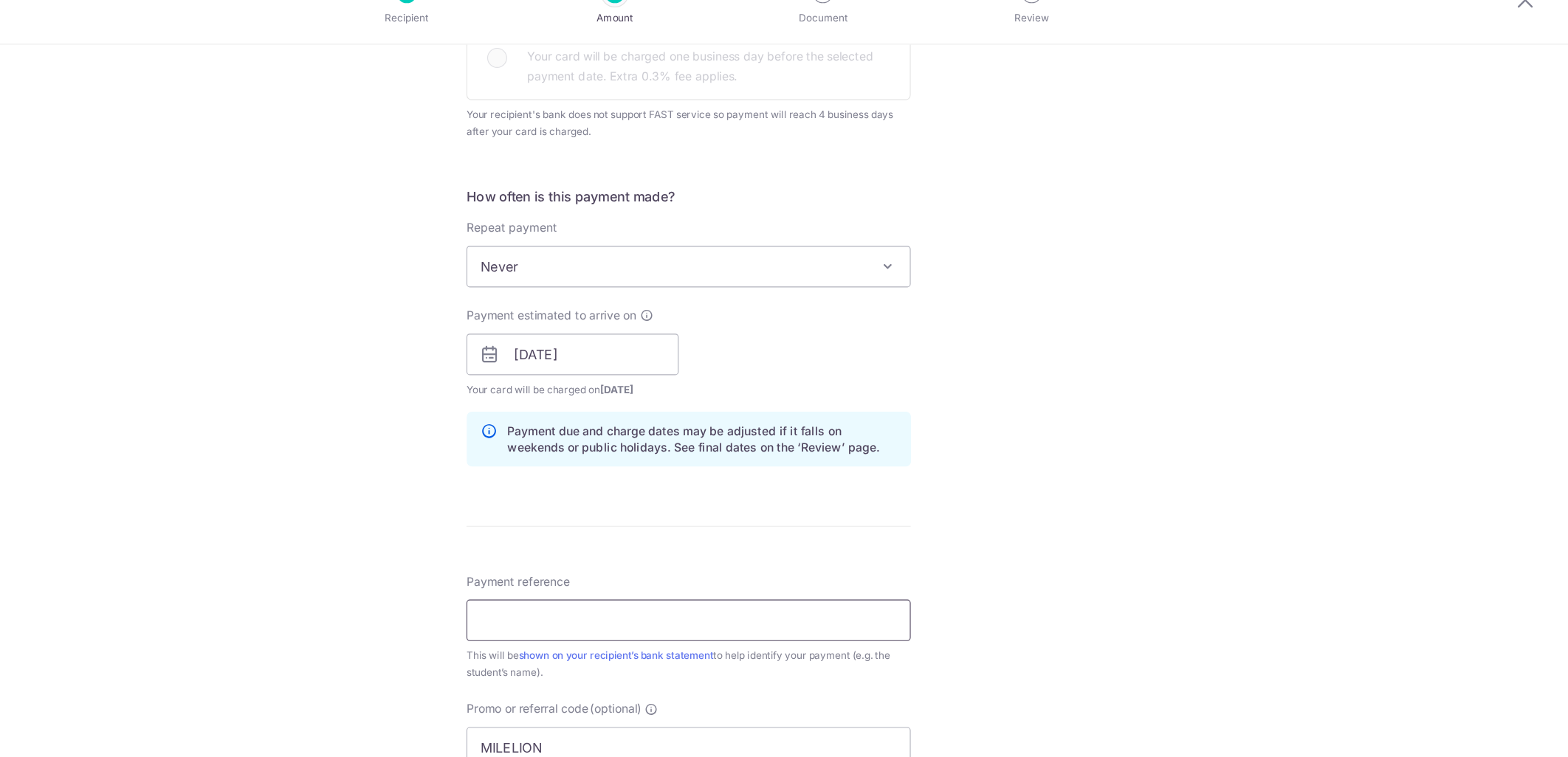
click at [682, 578] on input "Payment reference" at bounding box center [783, 590] width 395 height 37
type input "Z23161 Kennedy Mylan"
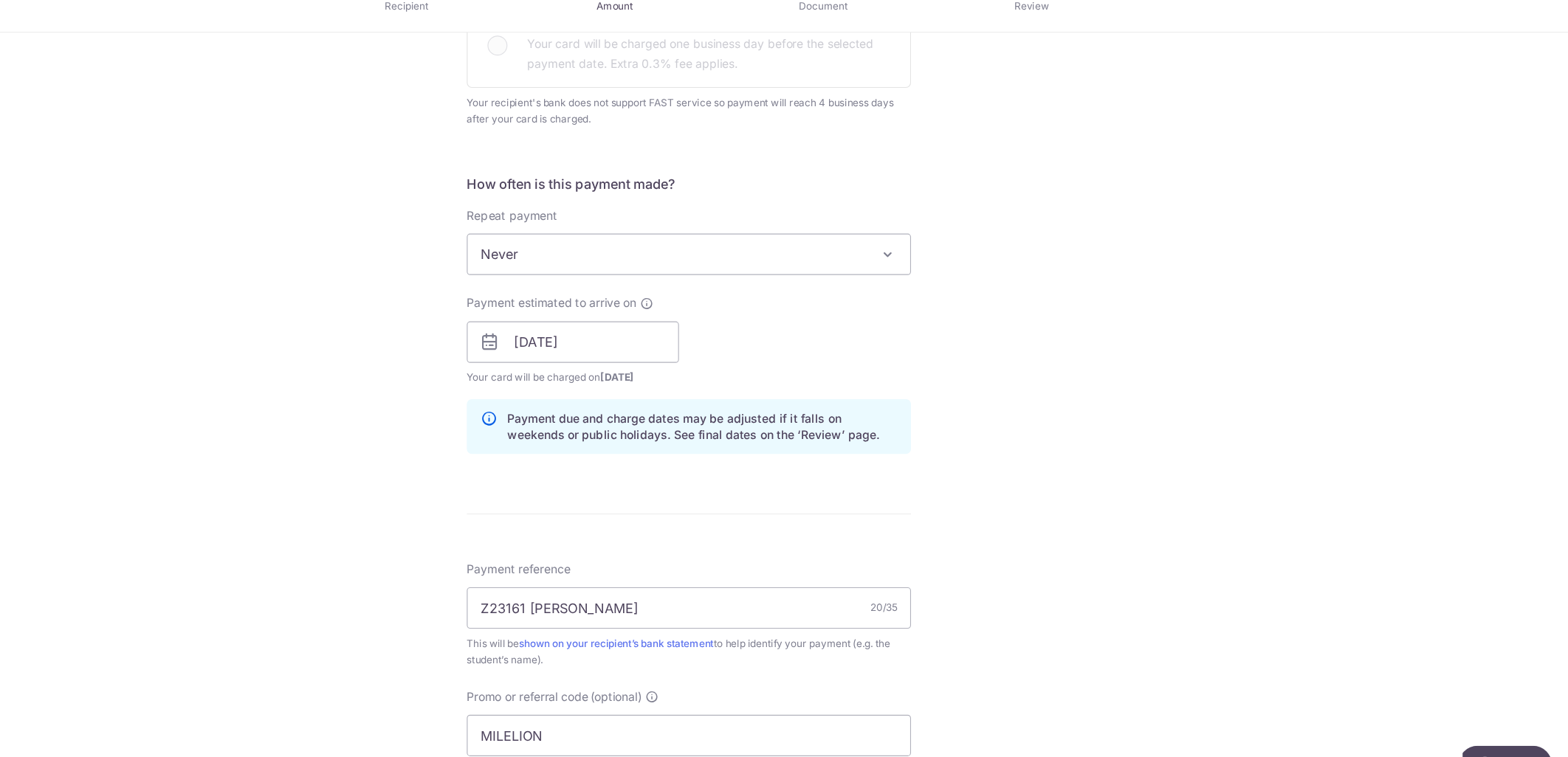
click at [814, 626] on div "This will be shown on your recipient’s bank statement to help identify your pay…" at bounding box center [783, 629] width 395 height 30
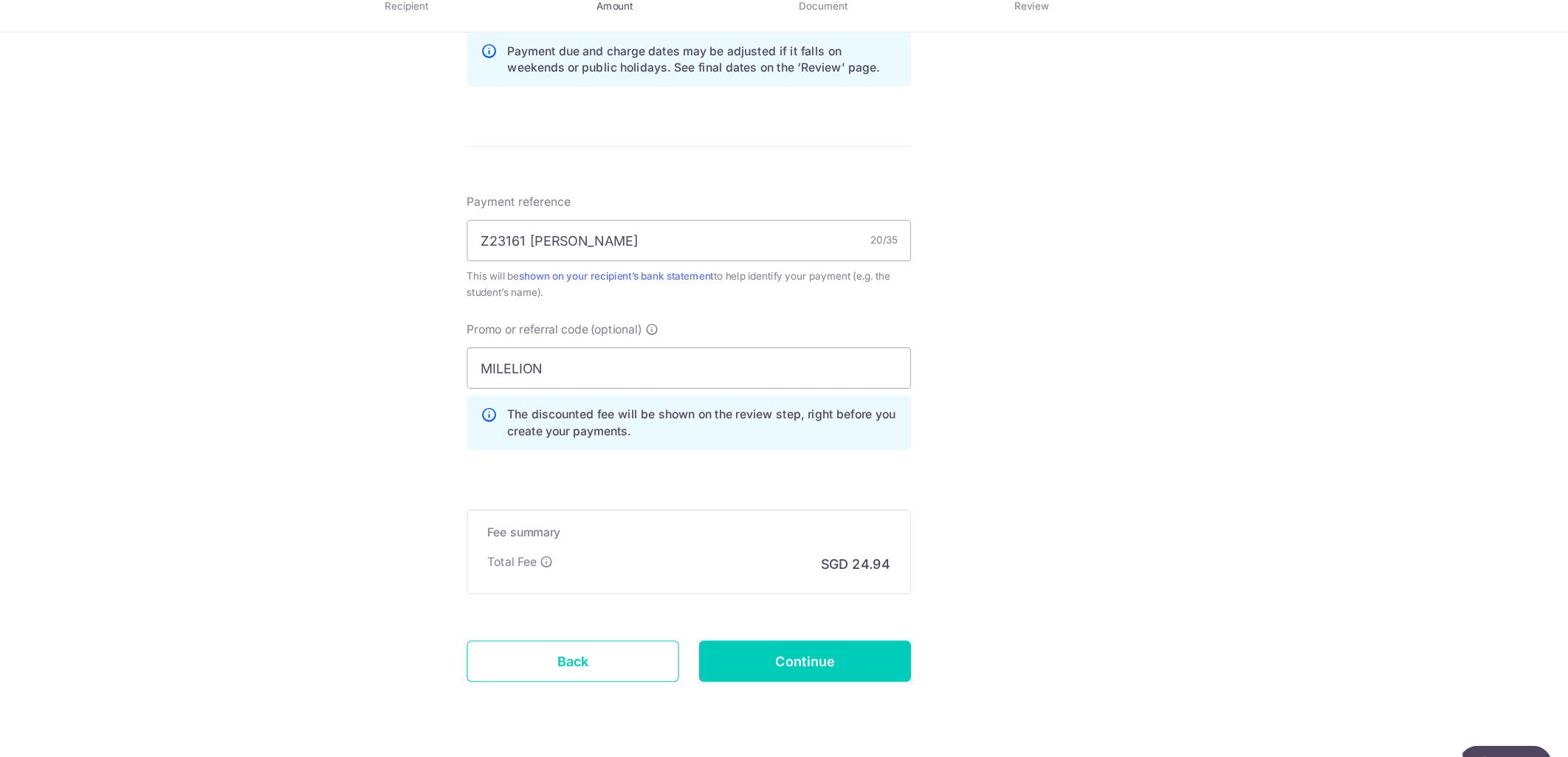
scroll to position [817, 0]
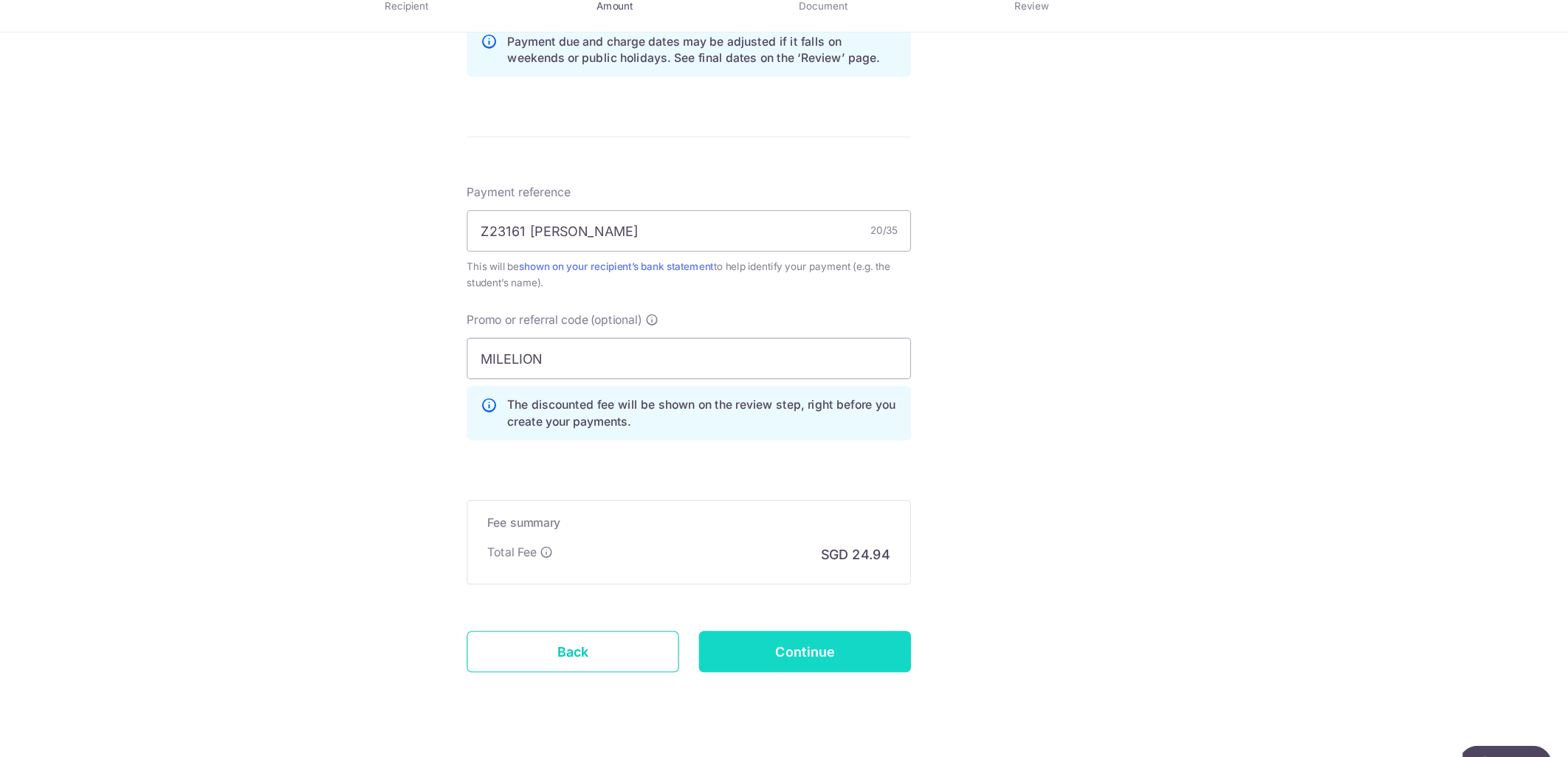
click at [915, 635] on input "Continue" at bounding box center [887, 629] width 189 height 37
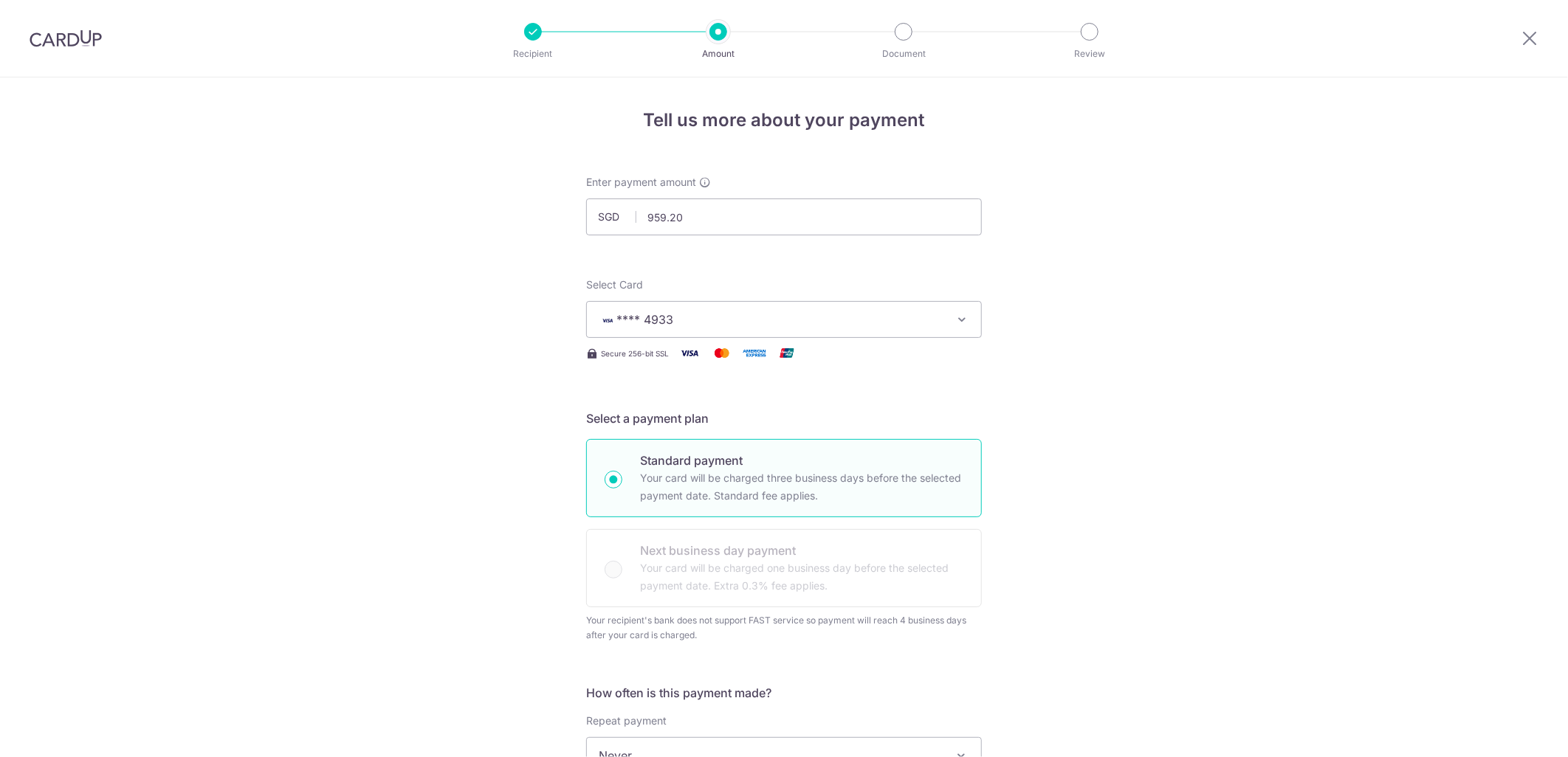
scroll to position [838, 0]
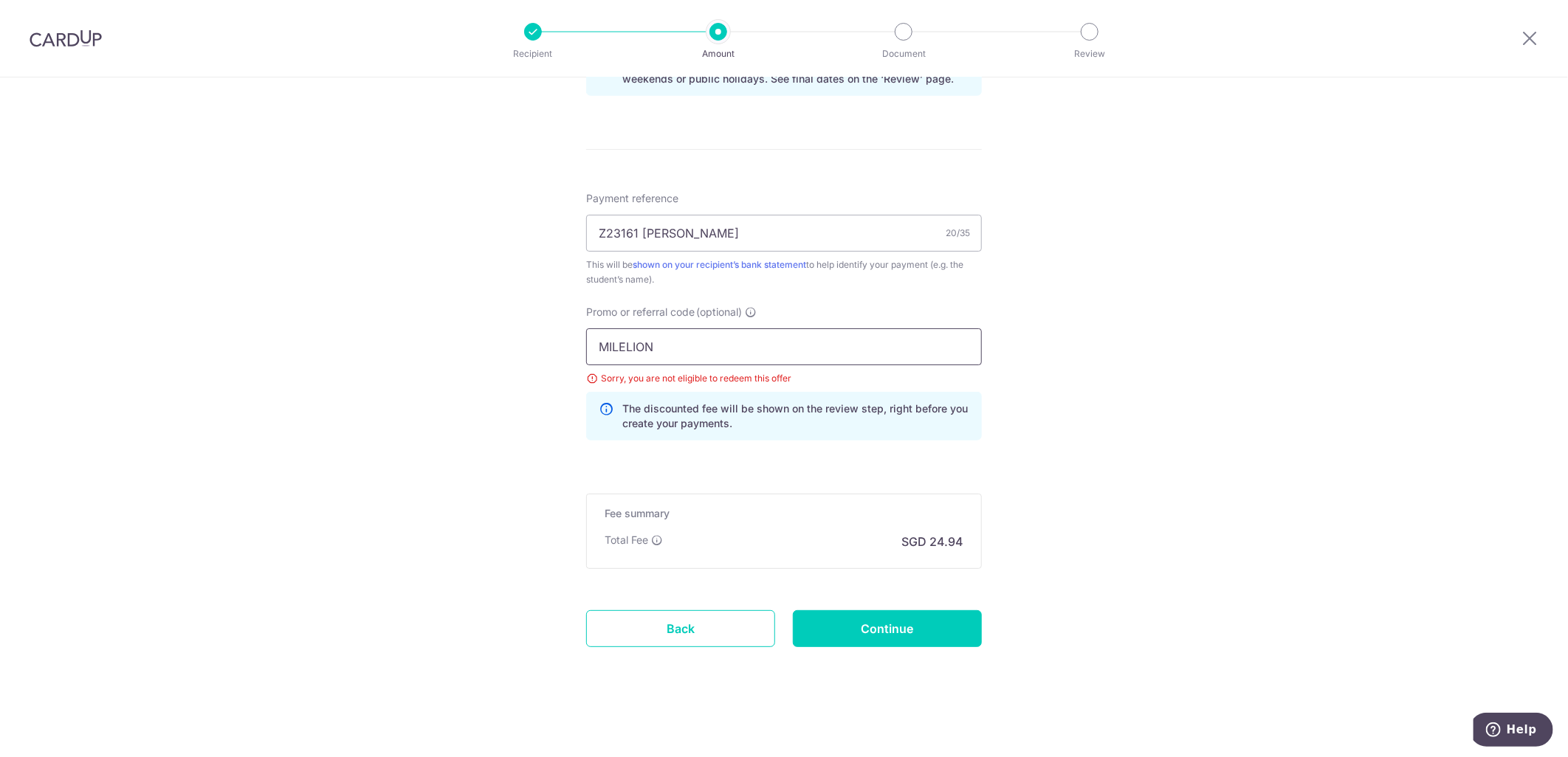
click at [678, 343] on input "MILELION" at bounding box center [783, 347] width 395 height 37
type input "M"
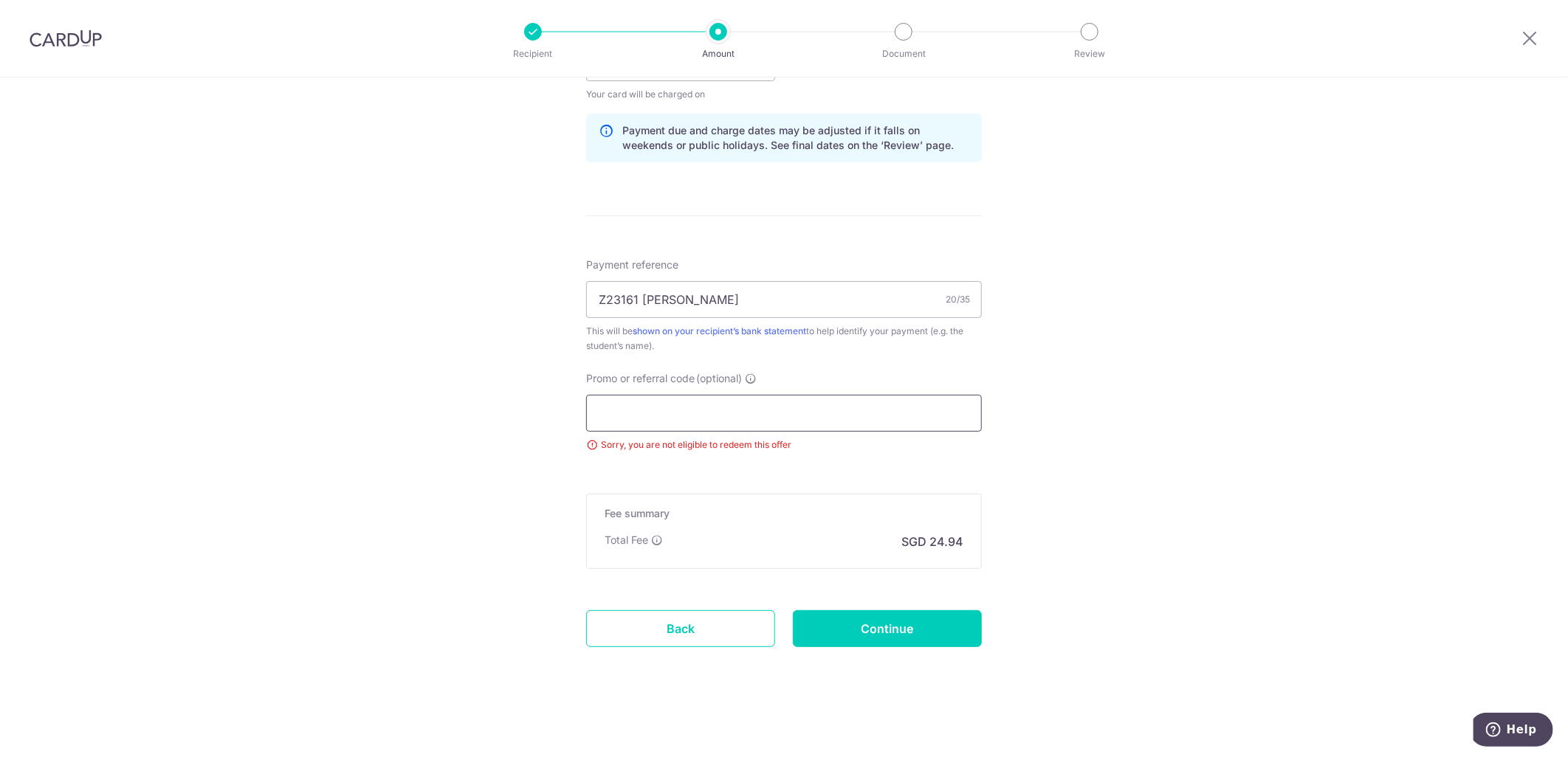
paste input "OCBC90NMC"
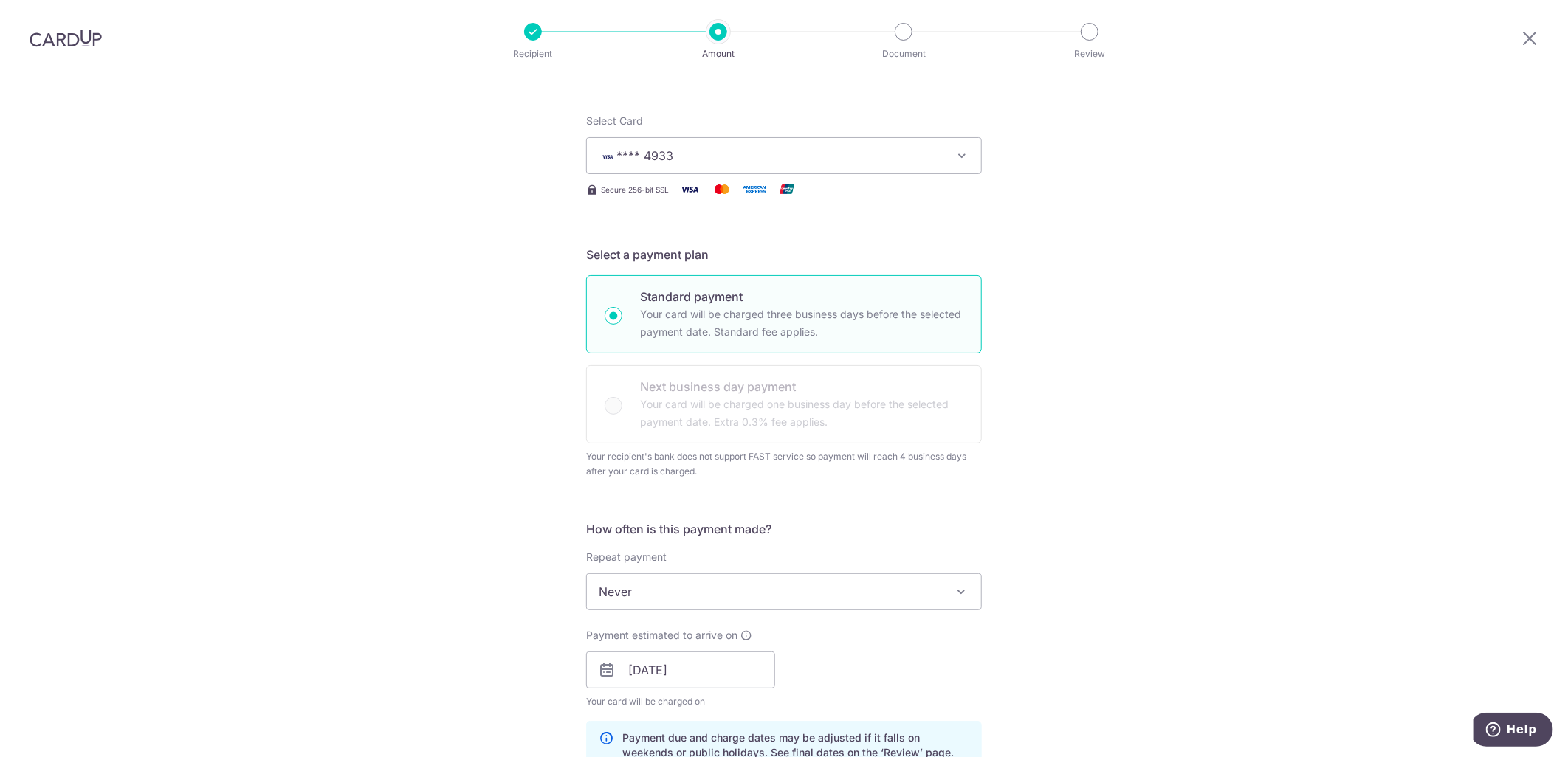
scroll to position [161, 0]
type input "OCBC90NMC"
click at [832, 154] on span "**** 4933" at bounding box center [771, 158] width 344 height 18
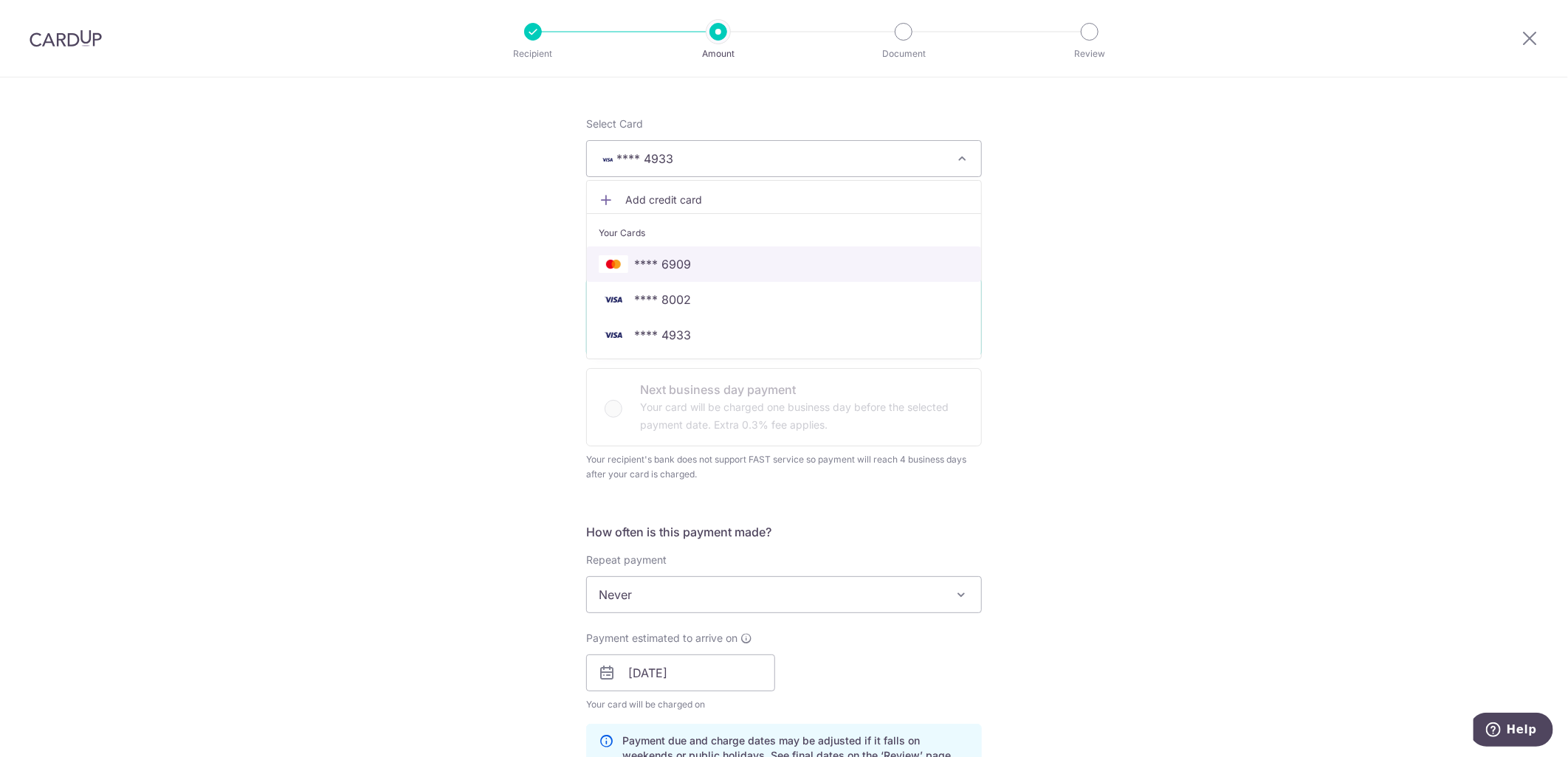
click at [658, 261] on span "**** 6909" at bounding box center [662, 264] width 57 height 18
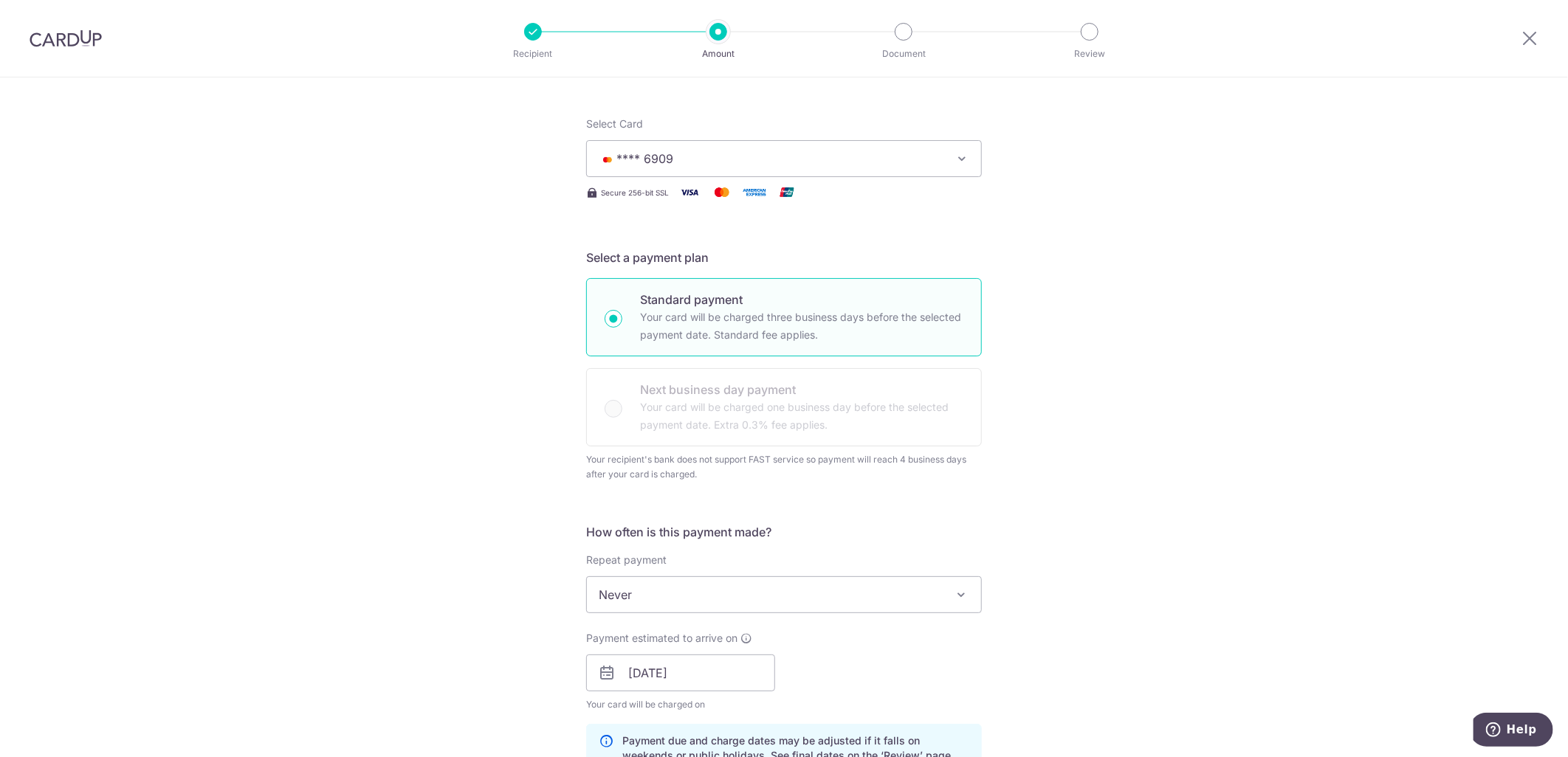
click at [1337, 456] on div "Tell us more about your payment Enter payment amount SGD 959.20 959.20 Select C…" at bounding box center [784, 676] width 1568 height 1519
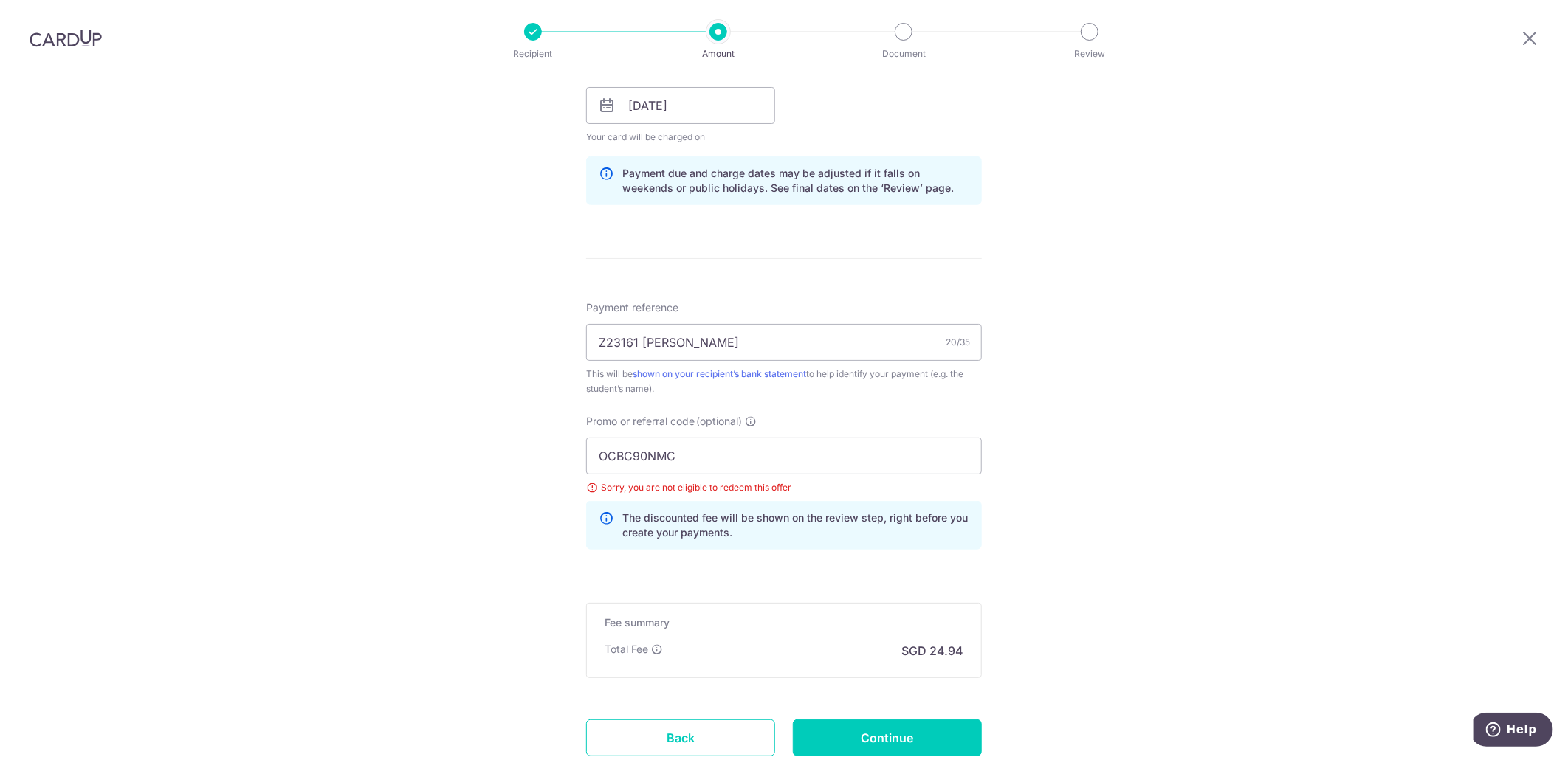
scroll to position [838, 0]
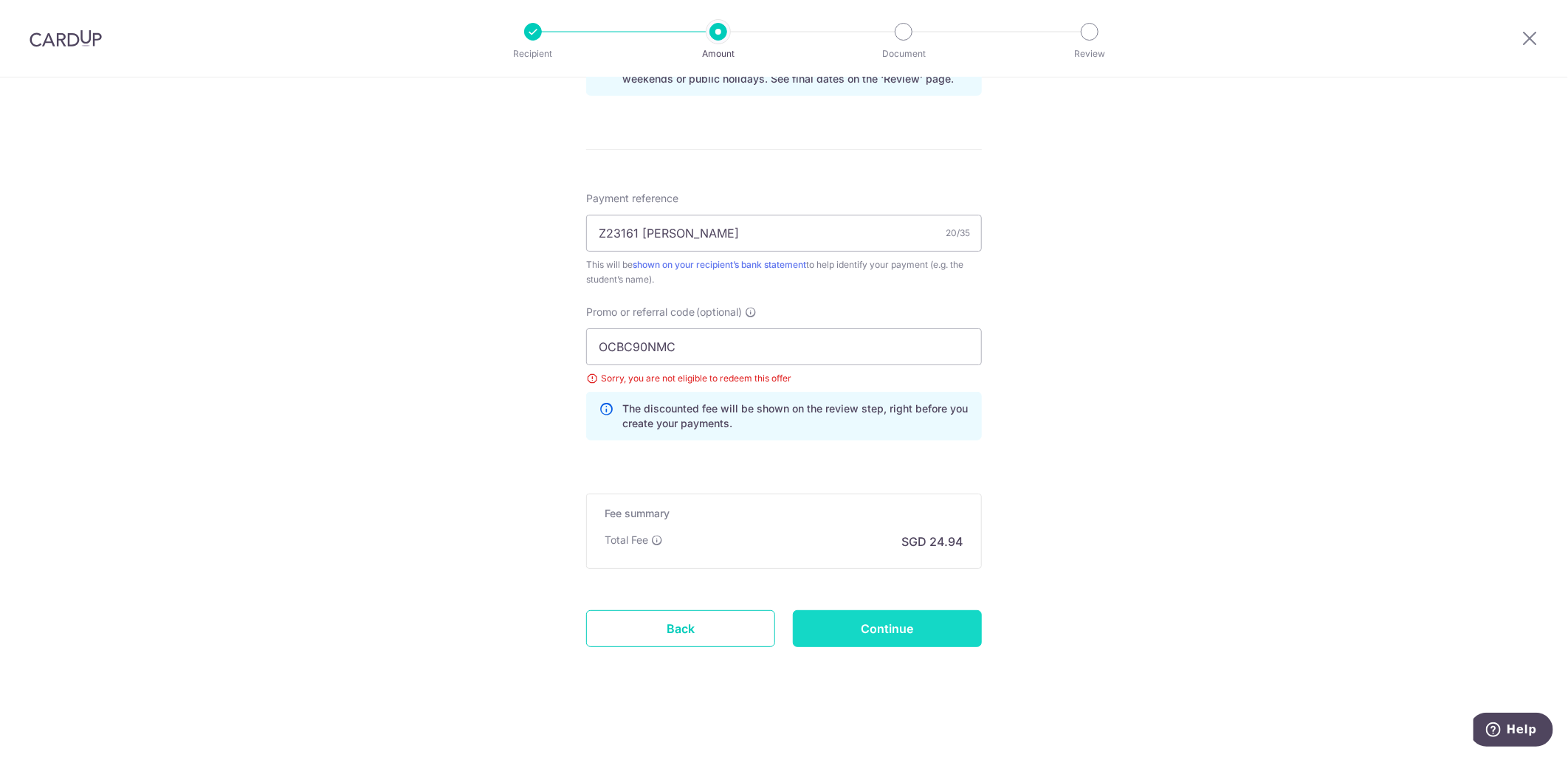
click at [869, 629] on input "Continue" at bounding box center [887, 629] width 189 height 37
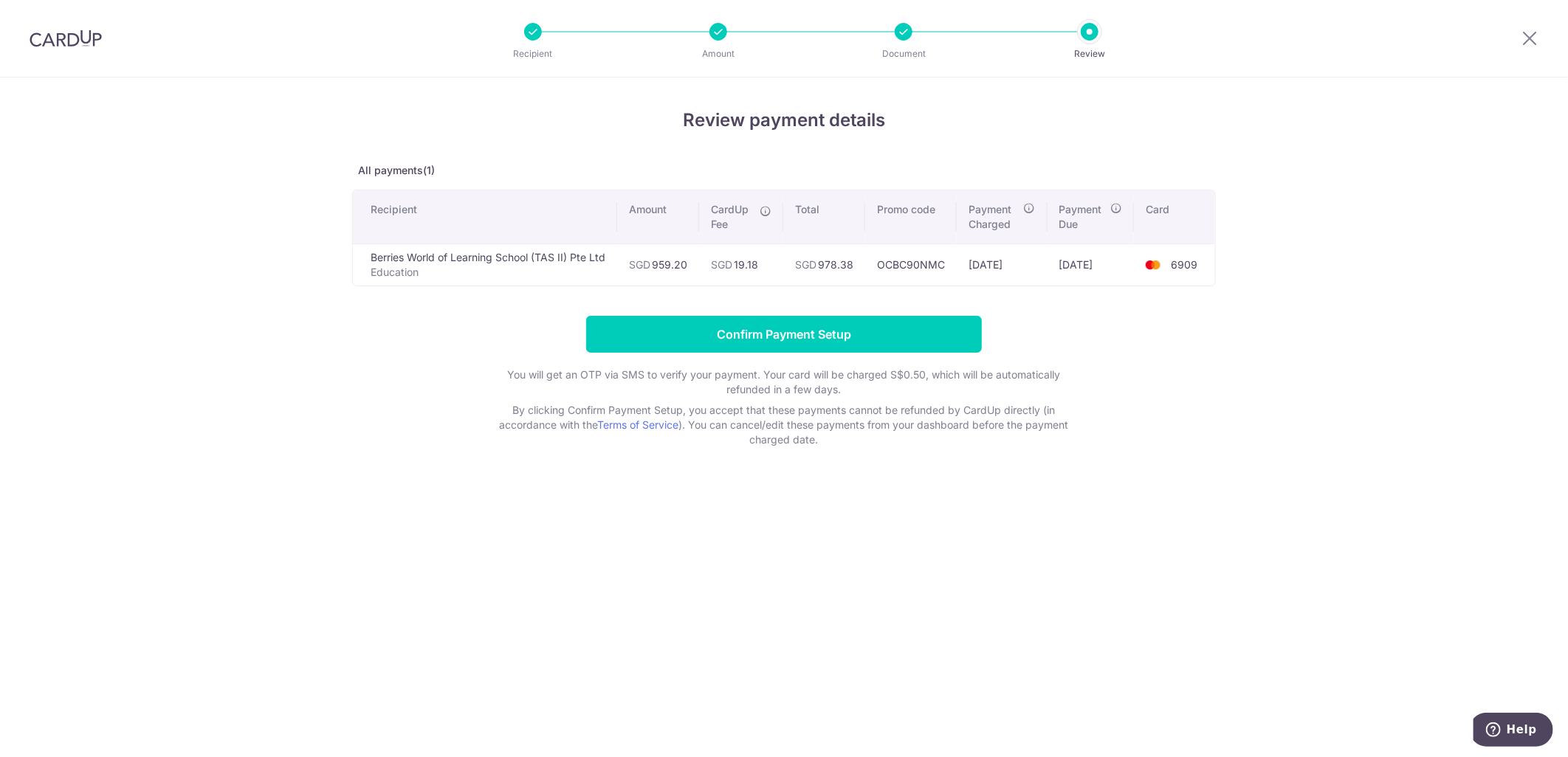
click at [226, 432] on div "Review payment details All payments(1) Recipient Amount CardUp Fee Total Promo …" at bounding box center [784, 417] width 1568 height 680
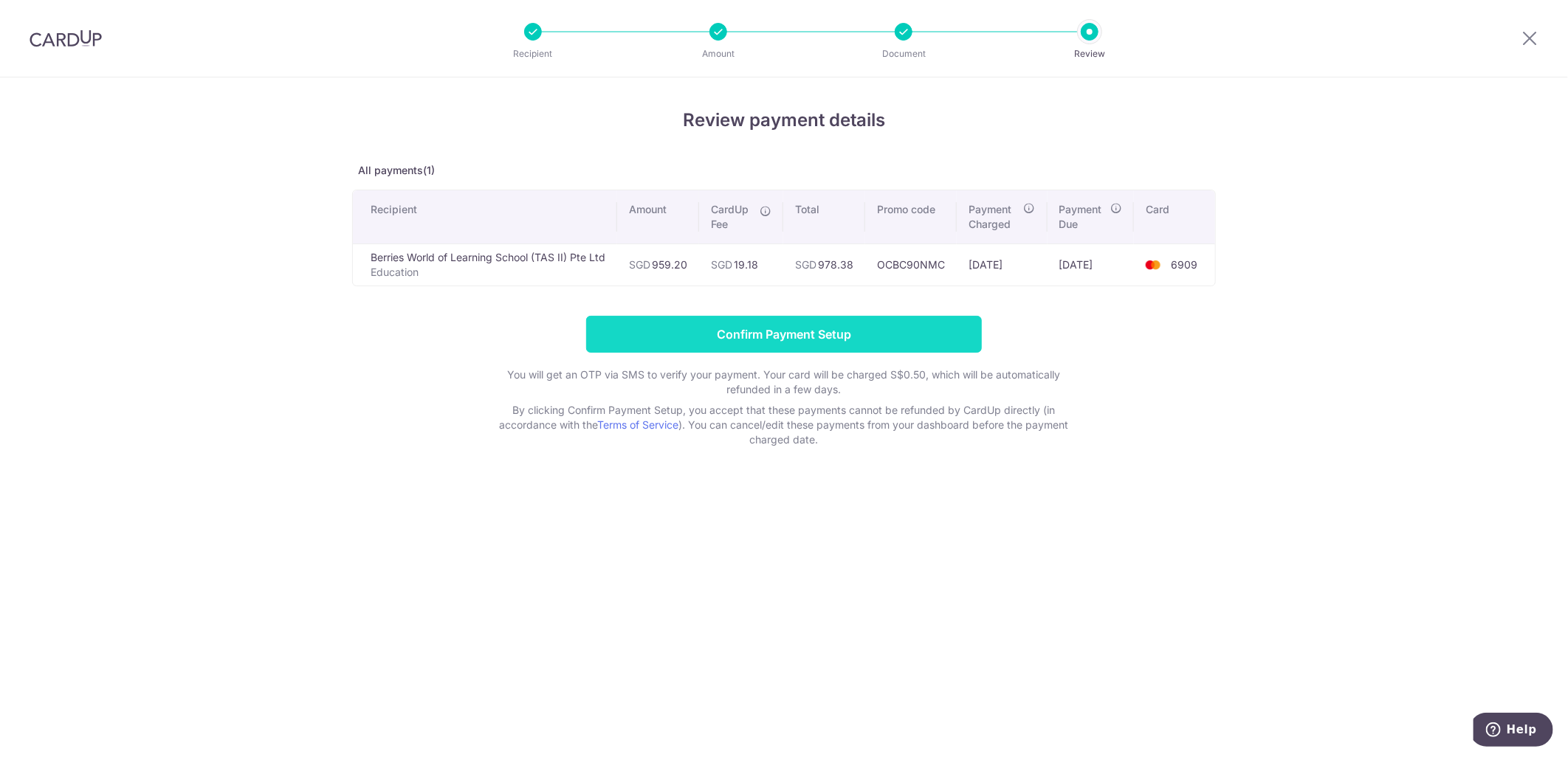
click at [844, 322] on input "Confirm Payment Setup" at bounding box center [783, 334] width 395 height 37
